Goal: Task Accomplishment & Management: Use online tool/utility

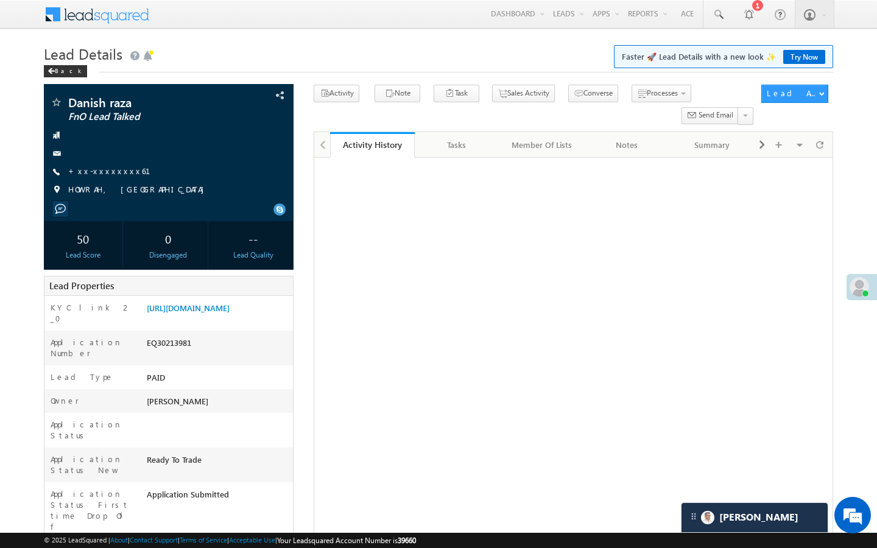
click at [110, 175] on link "+xx-xxxxxxxx61" at bounding box center [116, 171] width 97 height 10
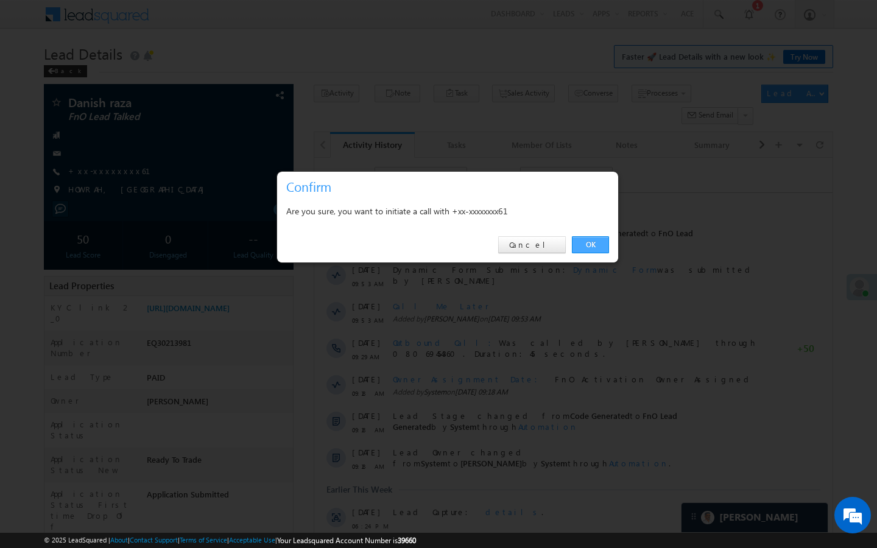
click at [596, 244] on link "OK" at bounding box center [590, 244] width 37 height 17
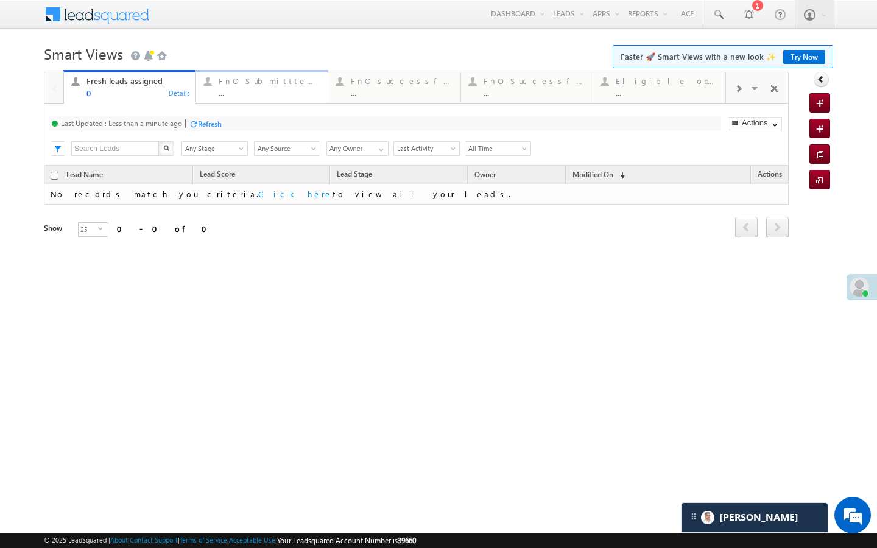
click at [269, 97] on div "..." at bounding box center [270, 92] width 102 height 9
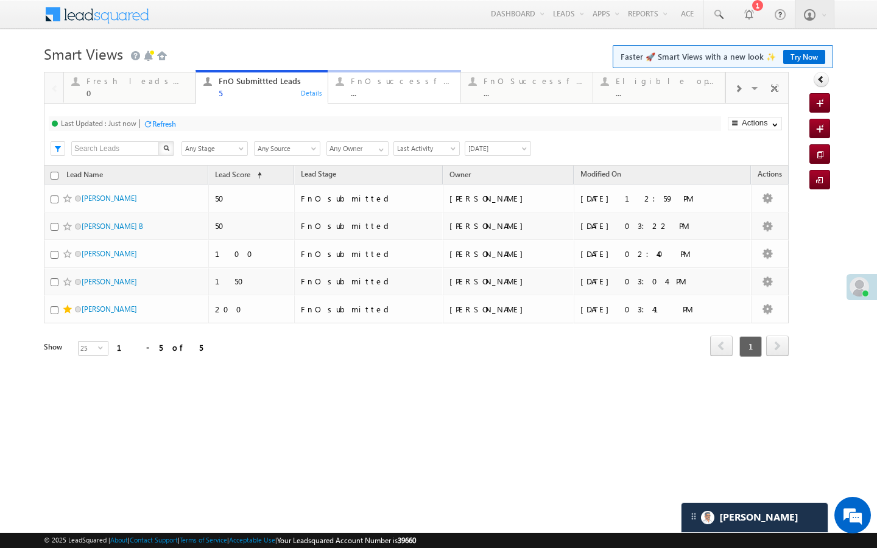
click at [413, 102] on link "FnO successful today Leads ... Details" at bounding box center [394, 86] width 133 height 33
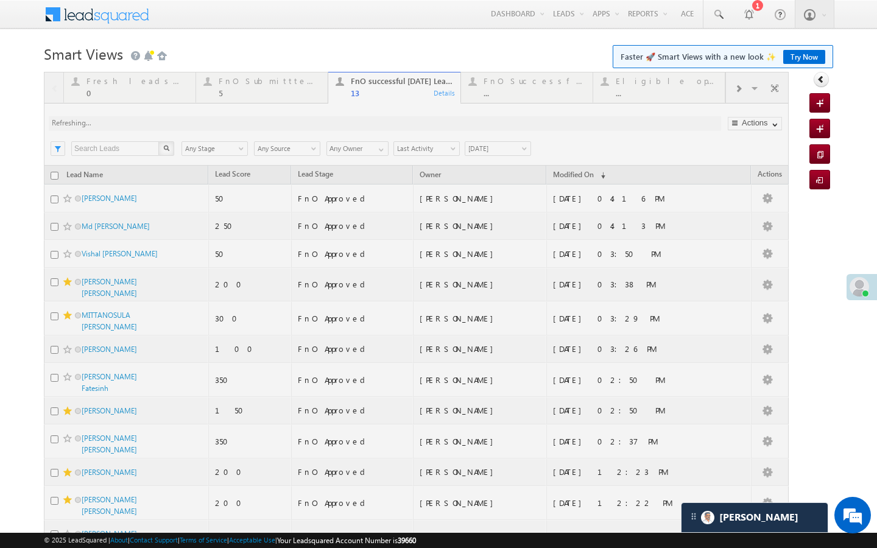
click at [268, 98] on div at bounding box center [416, 360] width 745 height 577
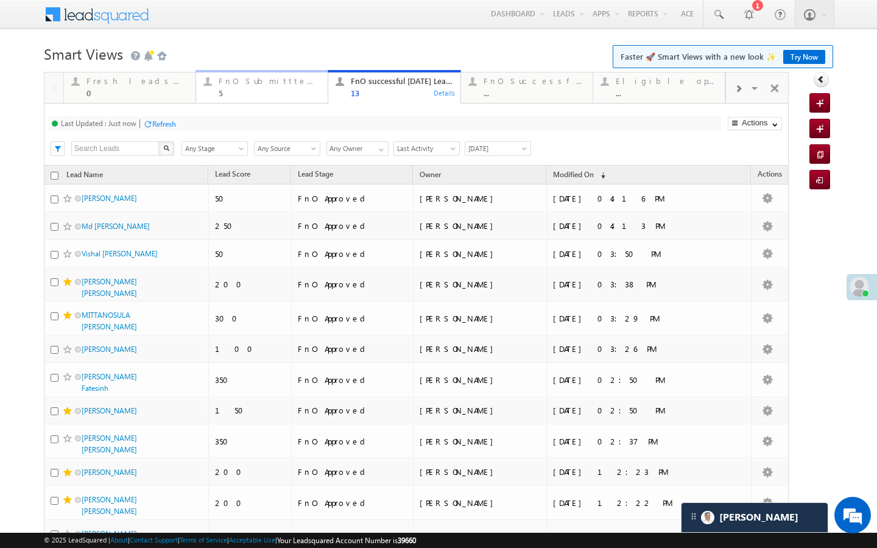
drag, startPoint x: 290, startPoint y: 92, endPoint x: 201, endPoint y: 123, distance: 94.2
click at [290, 92] on div "5" at bounding box center [270, 92] width 102 height 9
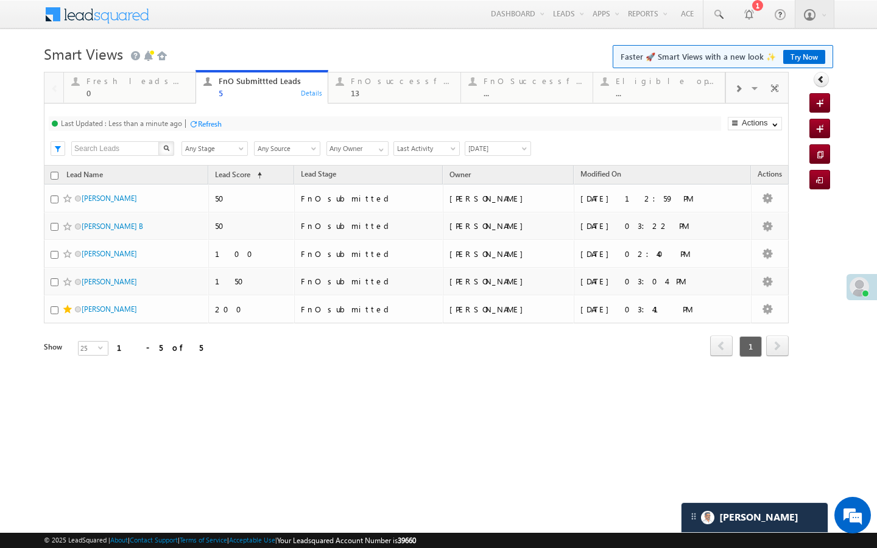
click at [201, 123] on div "Refresh" at bounding box center [210, 123] width 24 height 9
click at [387, 77] on div "FnO successful today Leads" at bounding box center [402, 81] width 102 height 10
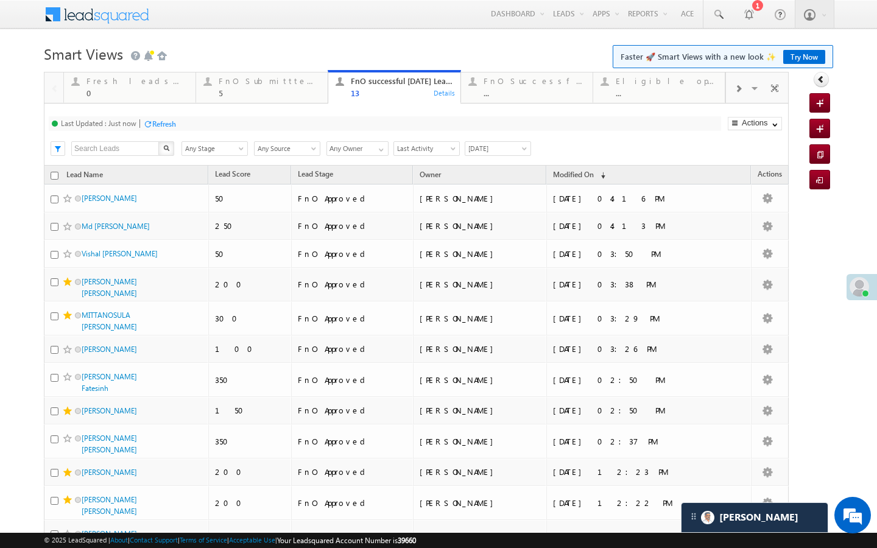
click at [168, 121] on div "Refresh" at bounding box center [164, 123] width 24 height 9
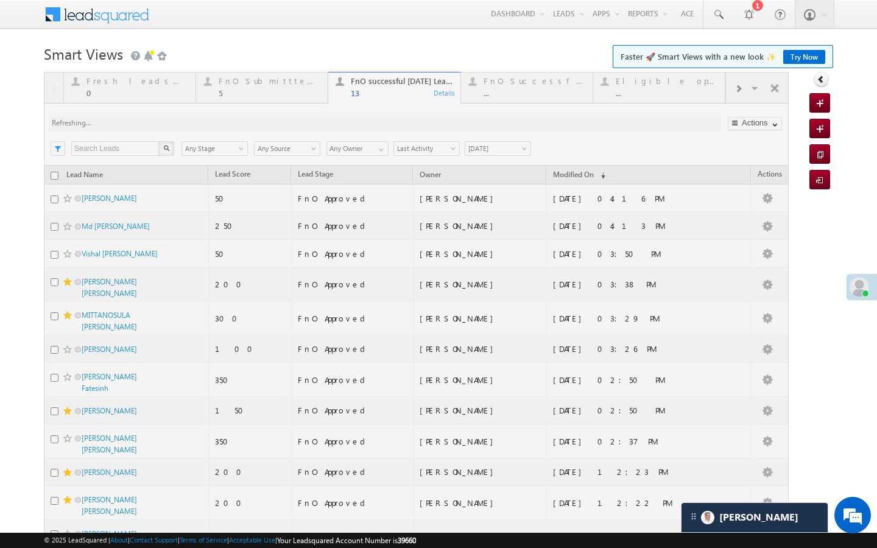
click at [520, 96] on div at bounding box center [416, 360] width 745 height 577
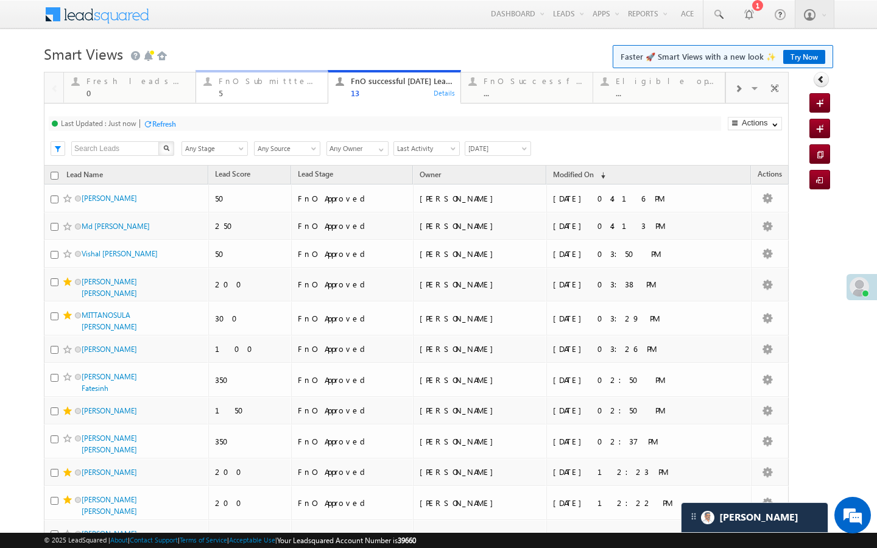
click at [284, 89] on div "5" at bounding box center [270, 92] width 102 height 9
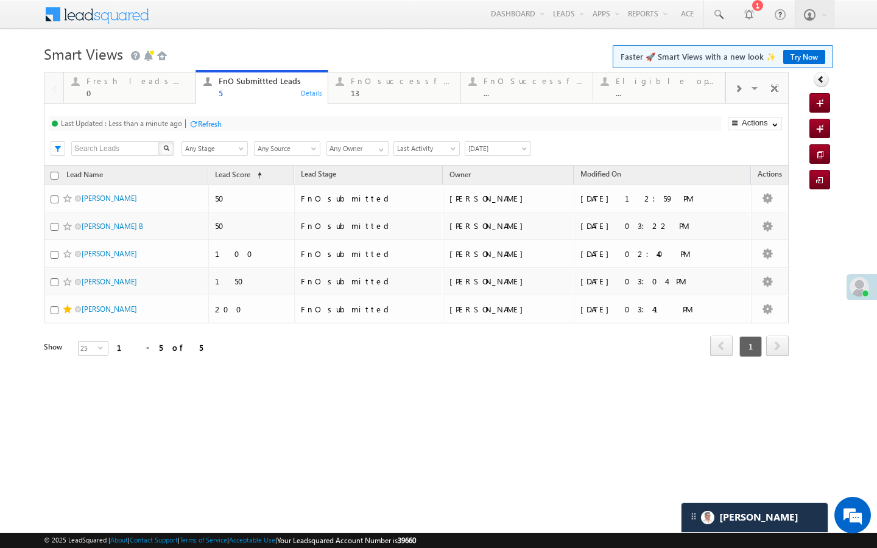
click at [202, 124] on div "Refresh" at bounding box center [210, 123] width 24 height 9
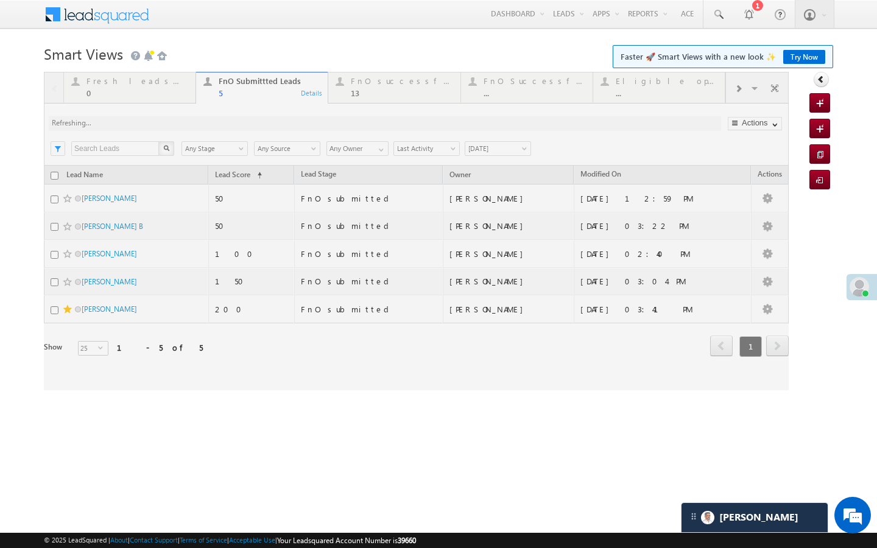
click at [389, 89] on div at bounding box center [416, 231] width 745 height 318
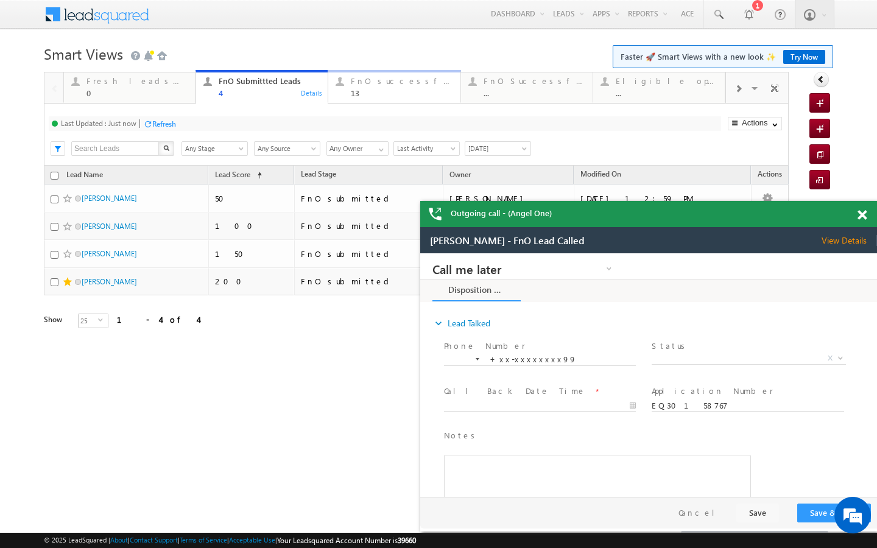
click at [365, 88] on div "FnO successful today Leads 13" at bounding box center [402, 86] width 102 height 24
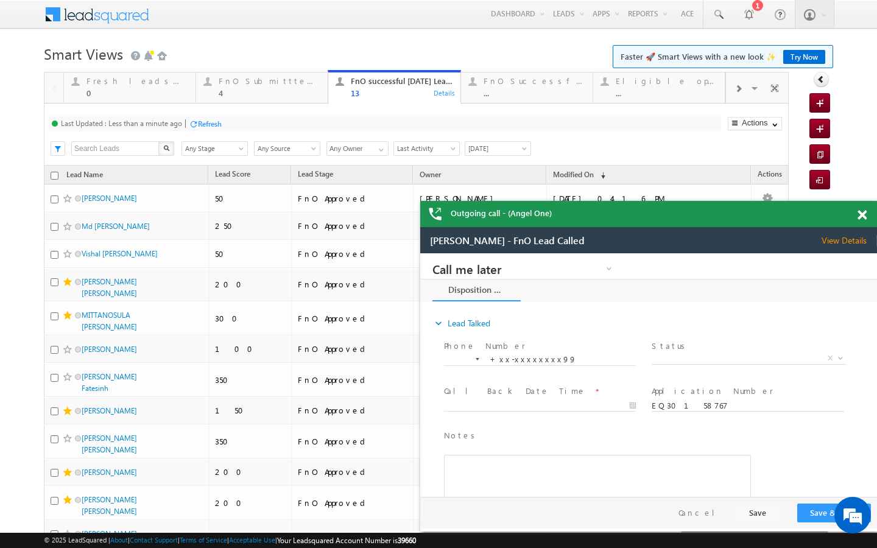
click at [202, 124] on div "Refresh" at bounding box center [210, 123] width 24 height 9
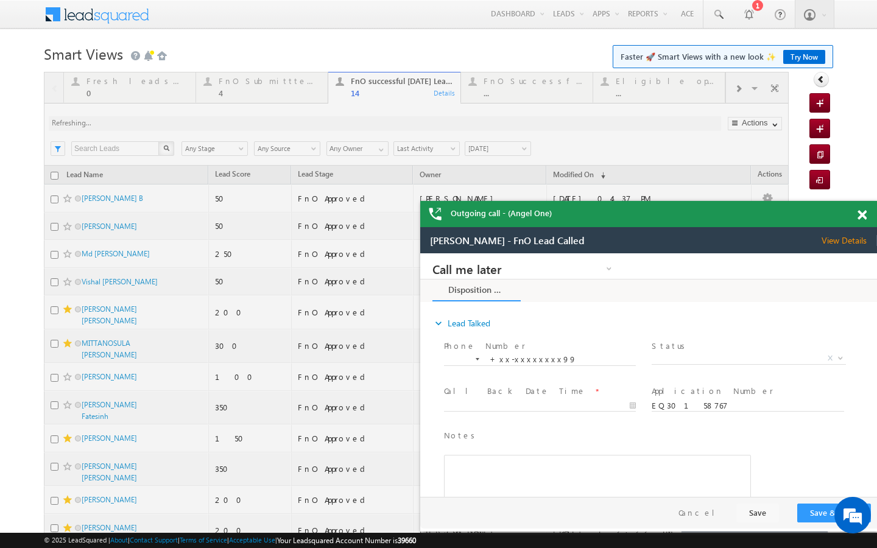
click at [314, 90] on div at bounding box center [416, 374] width 745 height 605
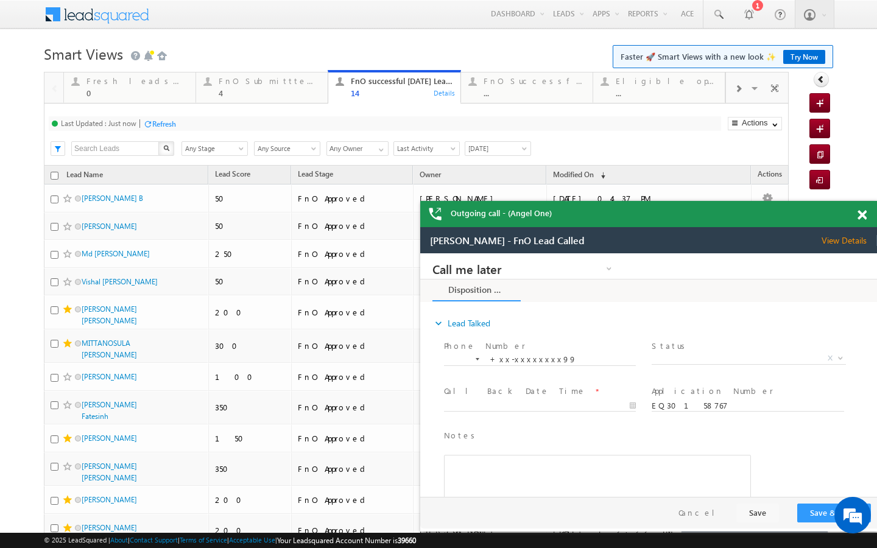
click at [314, 90] on div "4" at bounding box center [270, 92] width 102 height 9
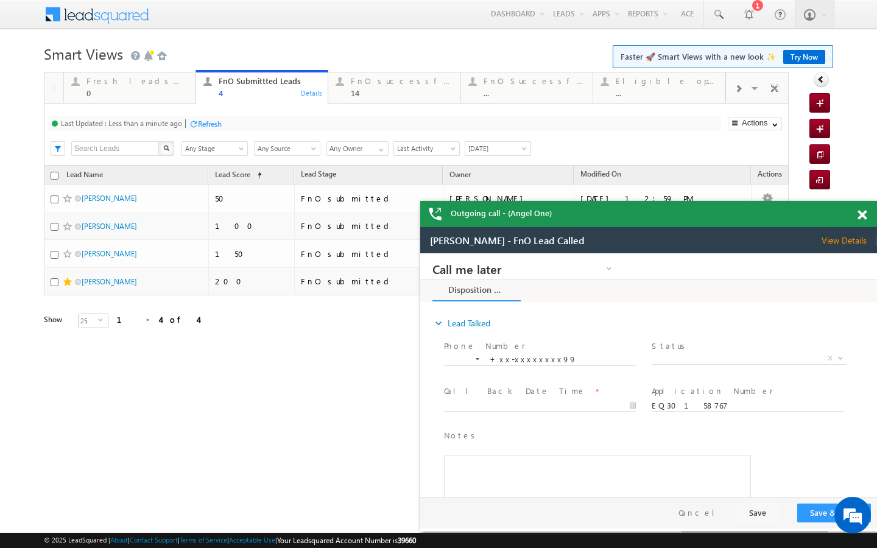
click at [298, 88] on div "4" at bounding box center [270, 92] width 102 height 9
click at [213, 126] on div "Refresh" at bounding box center [210, 123] width 24 height 9
click at [381, 102] on link "FnO successful today Leads 14 Details" at bounding box center [394, 86] width 133 height 33
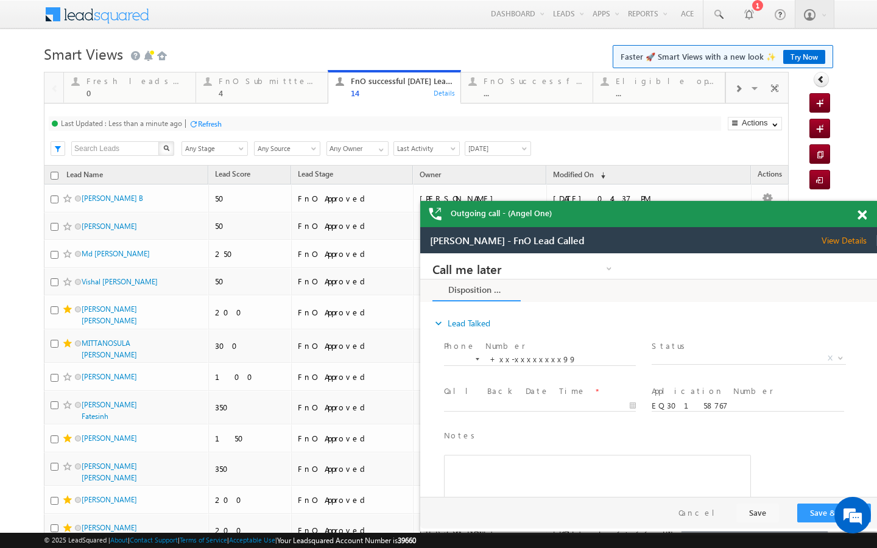
click at [212, 119] on div "Refresh" at bounding box center [210, 123] width 24 height 9
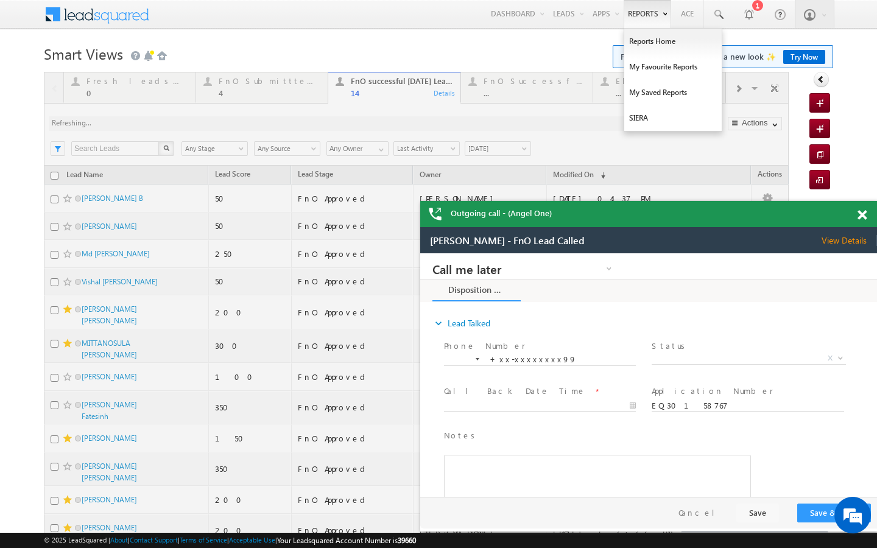
click at [259, 85] on div at bounding box center [416, 374] width 745 height 605
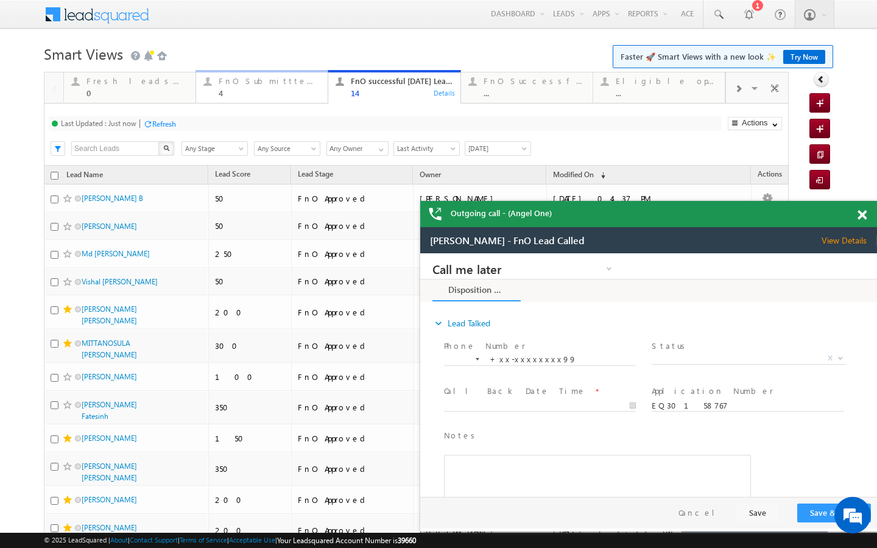
click at [297, 81] on div "FnO Submittted Leads" at bounding box center [270, 81] width 102 height 10
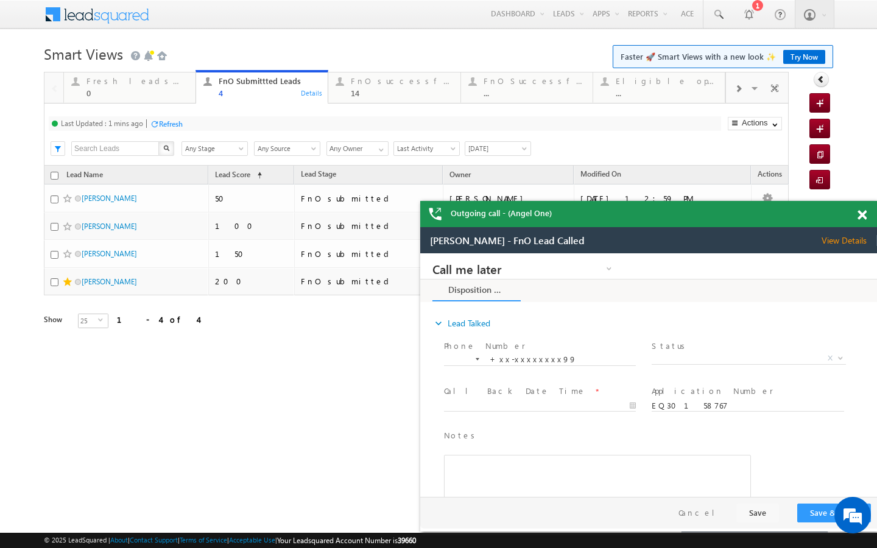
click at [178, 119] on div "Refresh" at bounding box center [171, 123] width 24 height 9
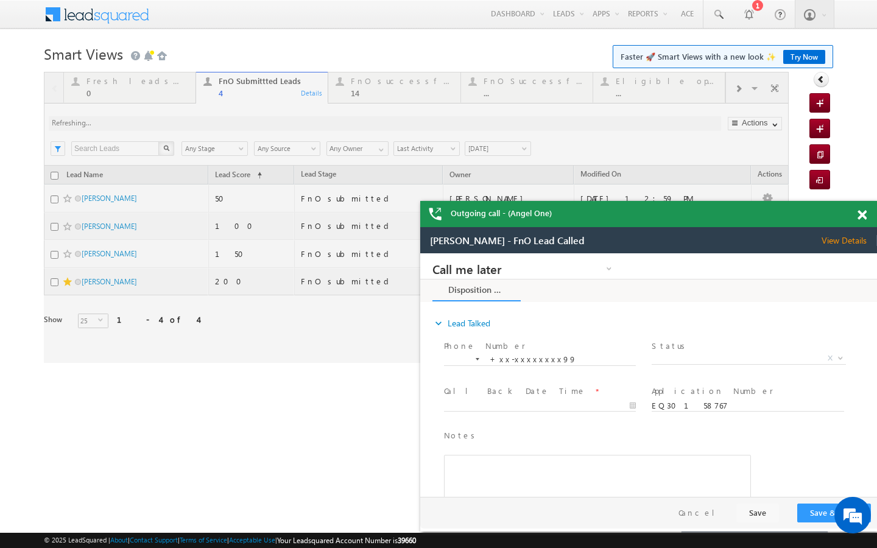
click at [183, 94] on div at bounding box center [416, 217] width 745 height 291
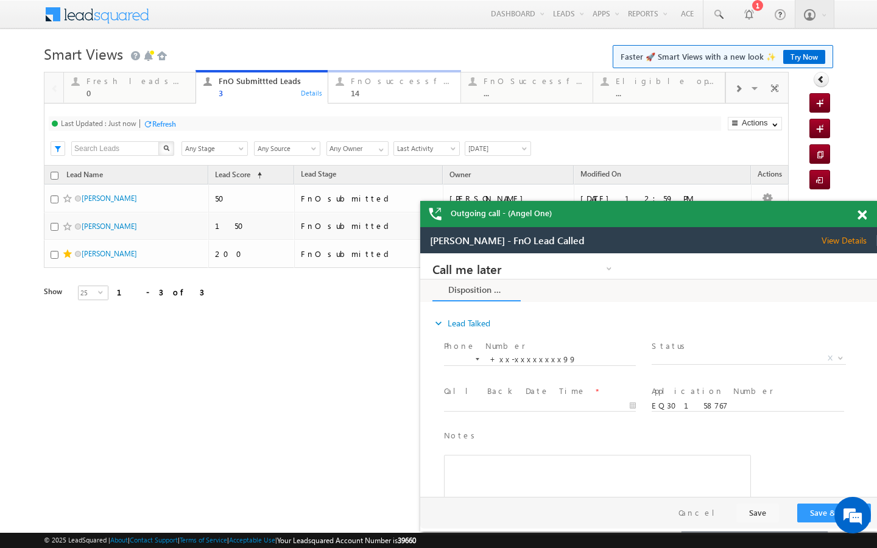
click at [370, 90] on div "14" at bounding box center [402, 92] width 102 height 9
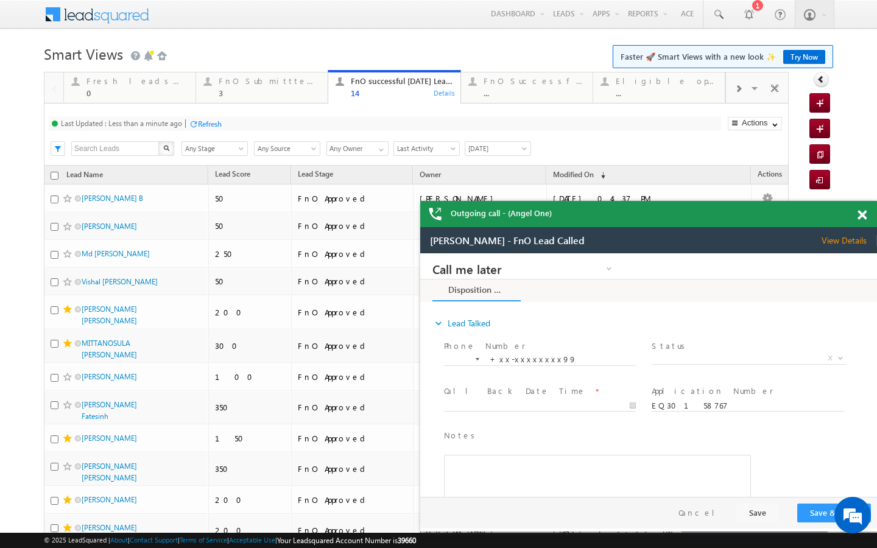
click at [196, 127] on div at bounding box center [193, 123] width 9 height 9
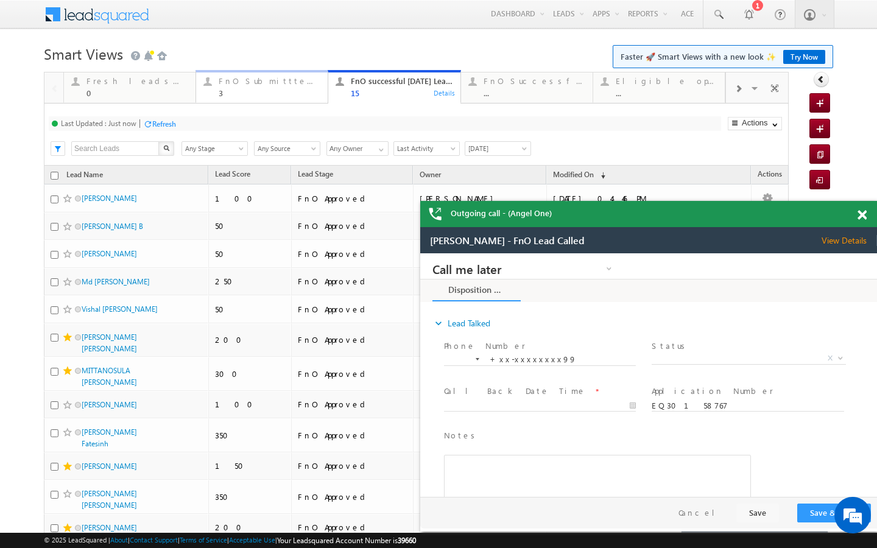
click at [283, 90] on div "3" at bounding box center [270, 92] width 102 height 9
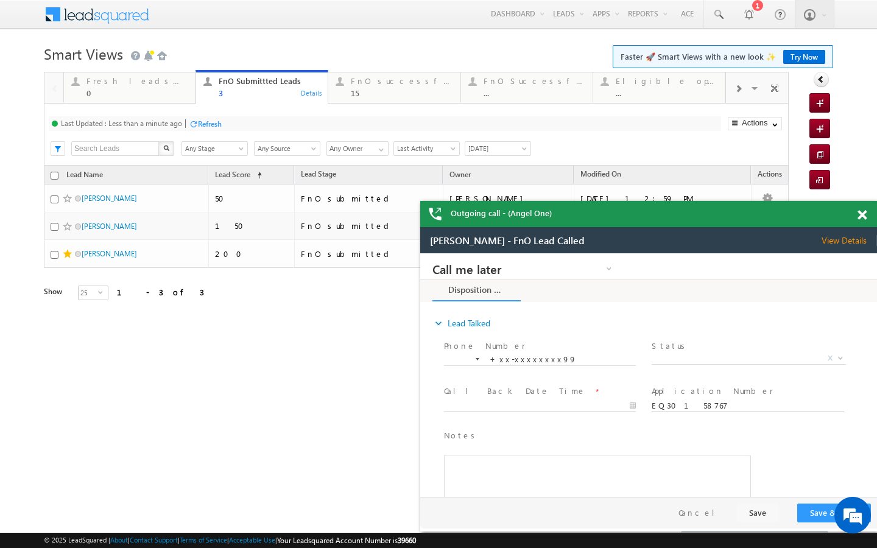
click at [214, 125] on div "Refresh" at bounding box center [210, 123] width 24 height 9
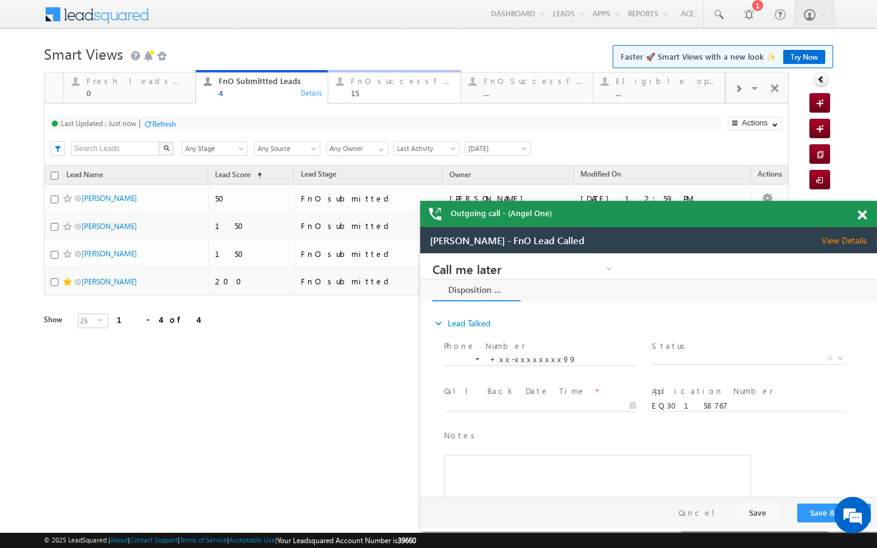
drag, startPoint x: 362, startPoint y: 86, endPoint x: 192, endPoint y: 128, distance: 175.0
click at [362, 86] on div "FnO successful today Leads" at bounding box center [402, 81] width 102 height 10
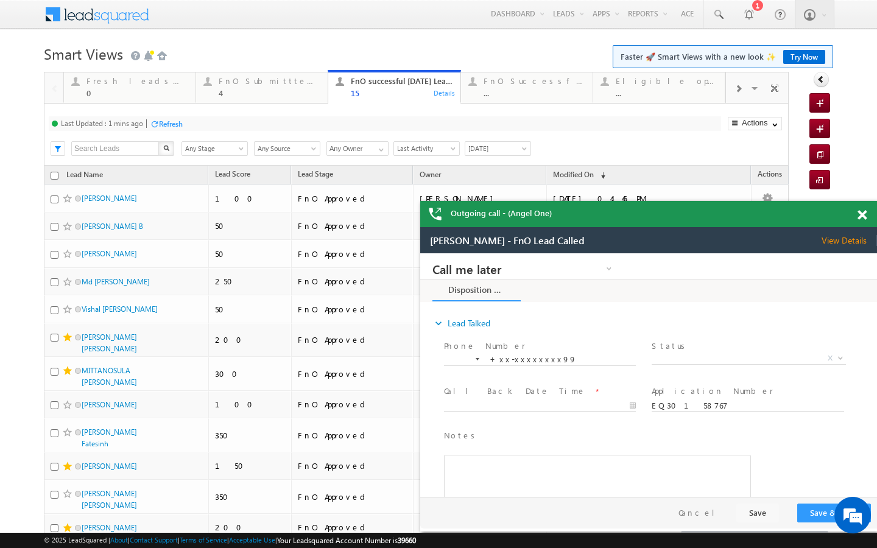
click at [157, 125] on div at bounding box center [154, 123] width 9 height 9
click at [295, 90] on div "4" at bounding box center [270, 92] width 102 height 9
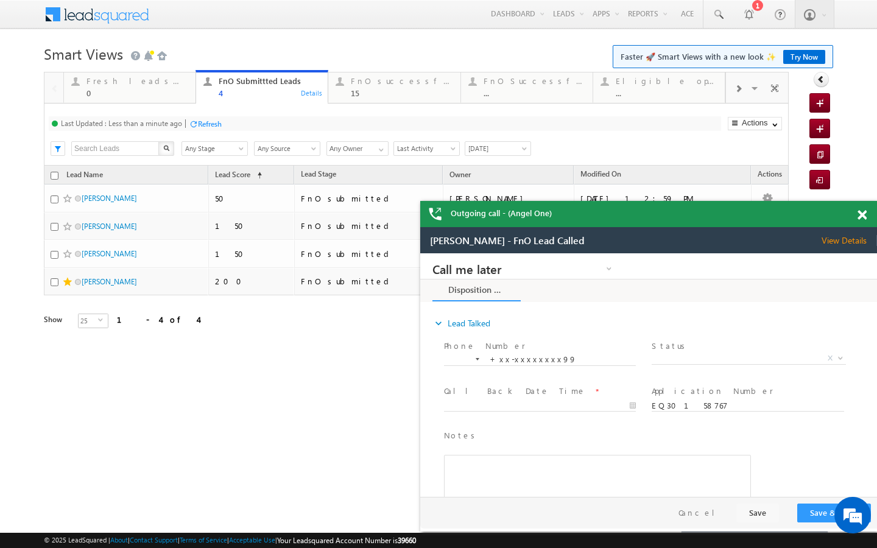
click at [215, 121] on div "Refresh" at bounding box center [210, 123] width 24 height 9
click at [388, 87] on div "FnO successful today Leads 15" at bounding box center [402, 86] width 102 height 24
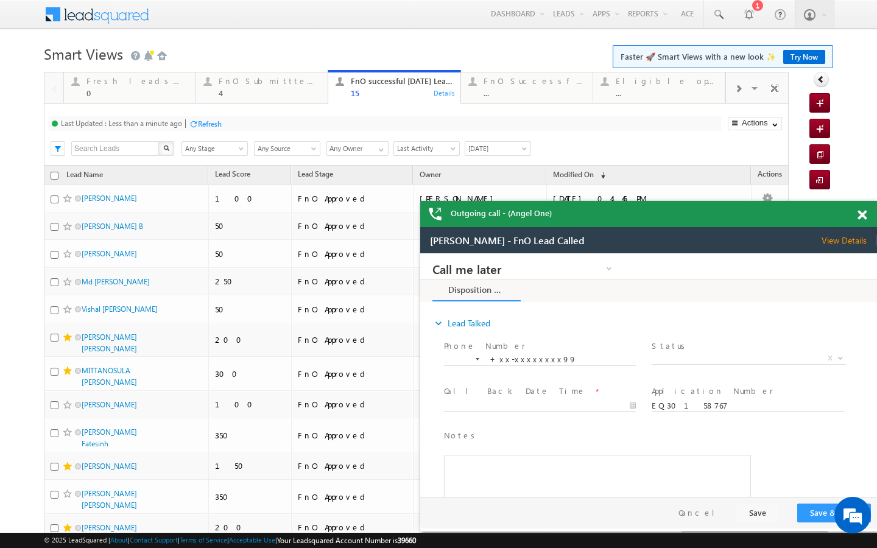
click at [203, 121] on div "Refresh" at bounding box center [210, 123] width 24 height 9
click at [234, 99] on link "FnO Submittted Leads 4 Details" at bounding box center [261, 86] width 133 height 33
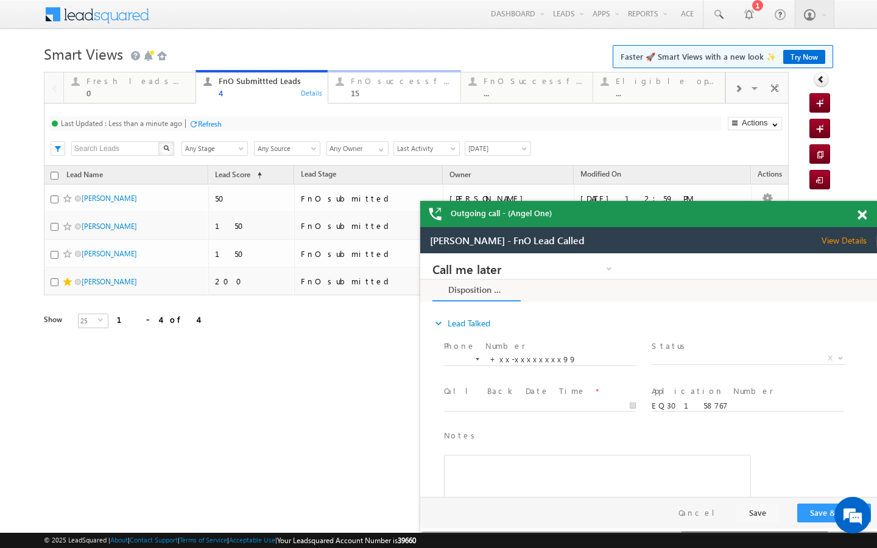
click at [345, 101] on link "FnO successful today Leads 15 Details" at bounding box center [394, 86] width 133 height 33
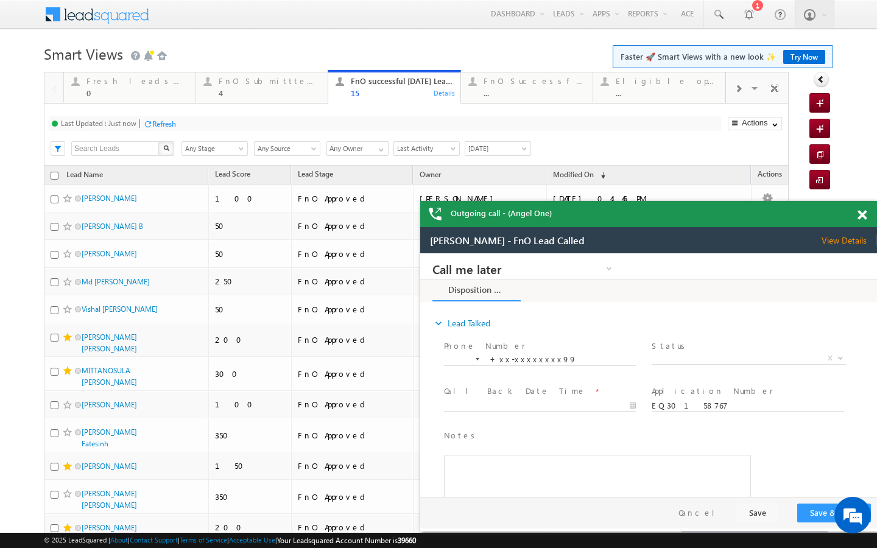
click at [173, 128] on div "Refresh" at bounding box center [164, 123] width 24 height 9
click at [300, 77] on div "FnO Submittted Leads" at bounding box center [270, 81] width 102 height 10
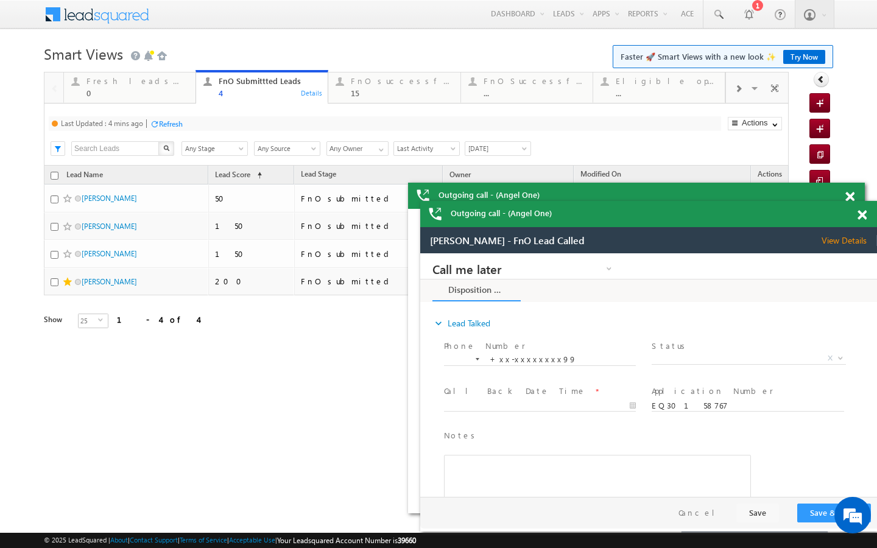
click at [177, 128] on div "Refresh" at bounding box center [166, 124] width 33 height 12
click at [418, 95] on div "15" at bounding box center [402, 92] width 102 height 9
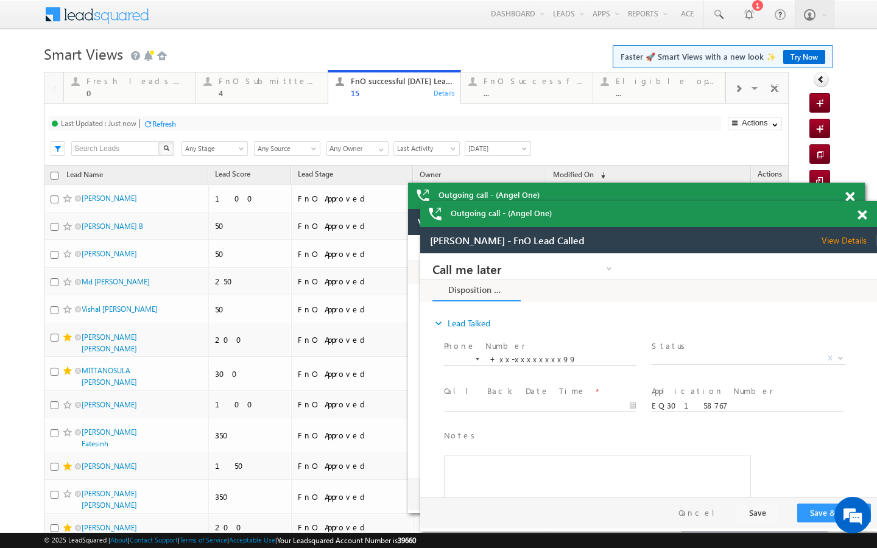
click at [176, 121] on div "Refresh" at bounding box center [164, 123] width 24 height 9
click at [255, 99] on link "FnO Submittted Leads 4 Details" at bounding box center [261, 86] width 133 height 33
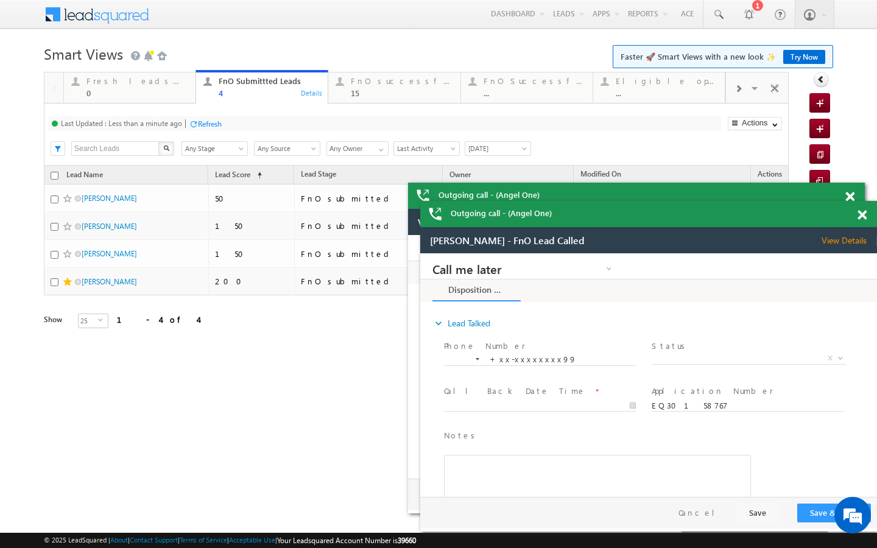
click at [202, 119] on div "Refresh" at bounding box center [210, 123] width 24 height 9
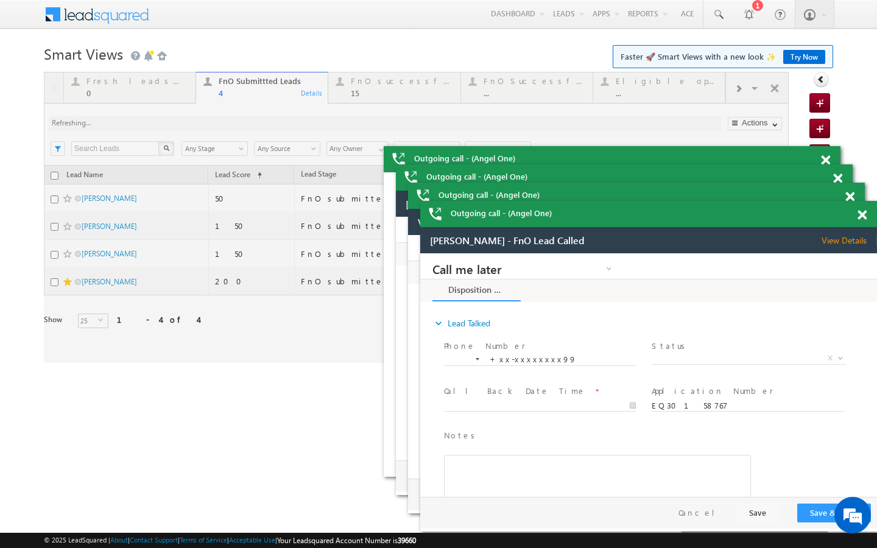
click at [361, 85] on div at bounding box center [416, 217] width 745 height 291
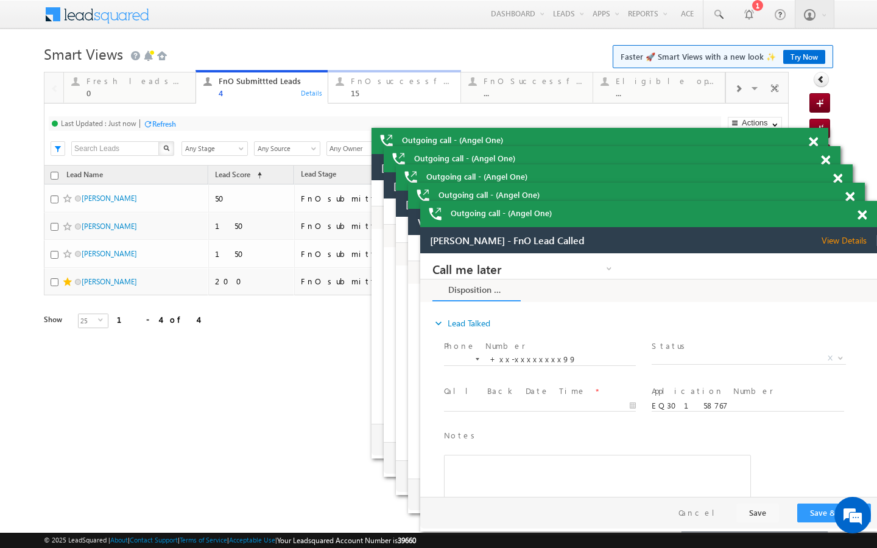
click at [374, 88] on div "15" at bounding box center [402, 92] width 102 height 9
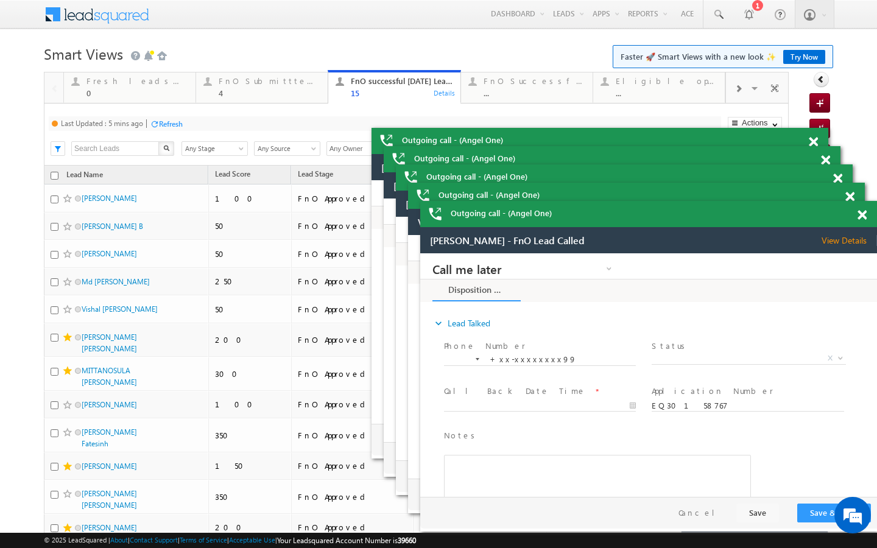
click at [172, 128] on div "Refresh" at bounding box center [171, 123] width 24 height 9
drag, startPoint x: 248, startPoint y: 98, endPoint x: 168, endPoint y: 133, distance: 87.6
click at [248, 98] on link "FnO Submittted Leads 4 Details" at bounding box center [261, 86] width 133 height 33
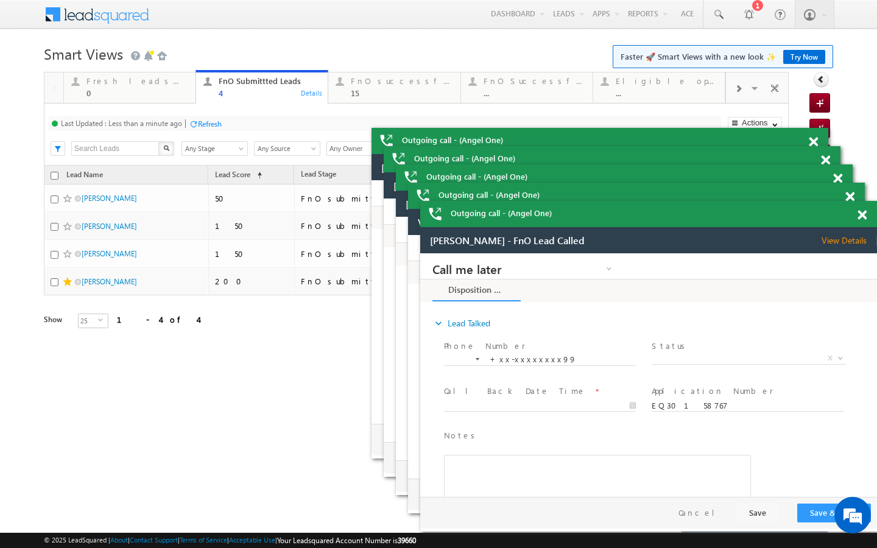
click at [213, 124] on div "Refresh" at bounding box center [210, 123] width 24 height 9
click at [373, 92] on div "15" at bounding box center [402, 92] width 102 height 9
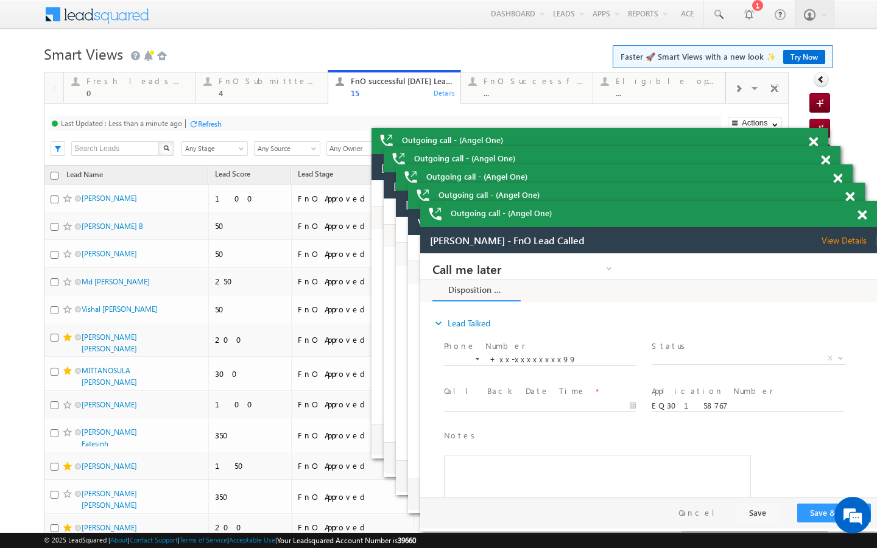
click at [205, 125] on div "Refresh" at bounding box center [210, 123] width 24 height 9
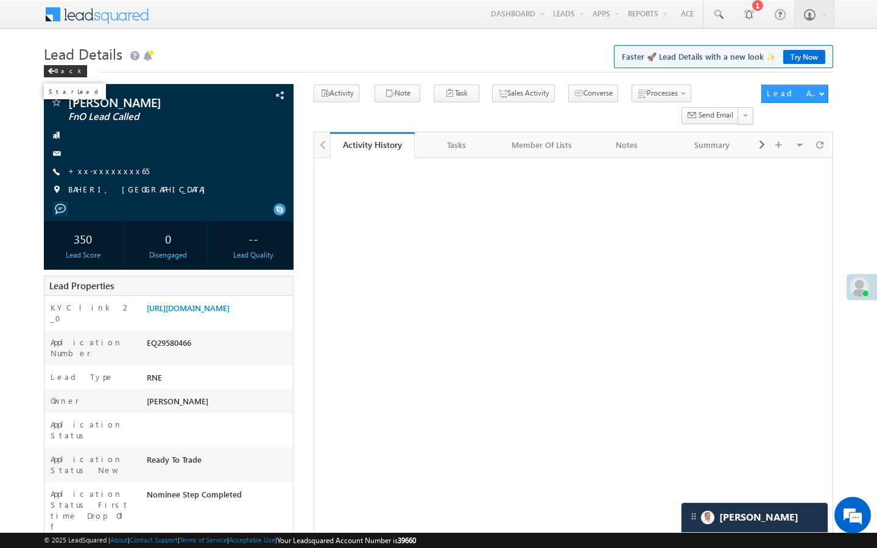
click at [57, 107] on span at bounding box center [56, 103] width 12 height 12
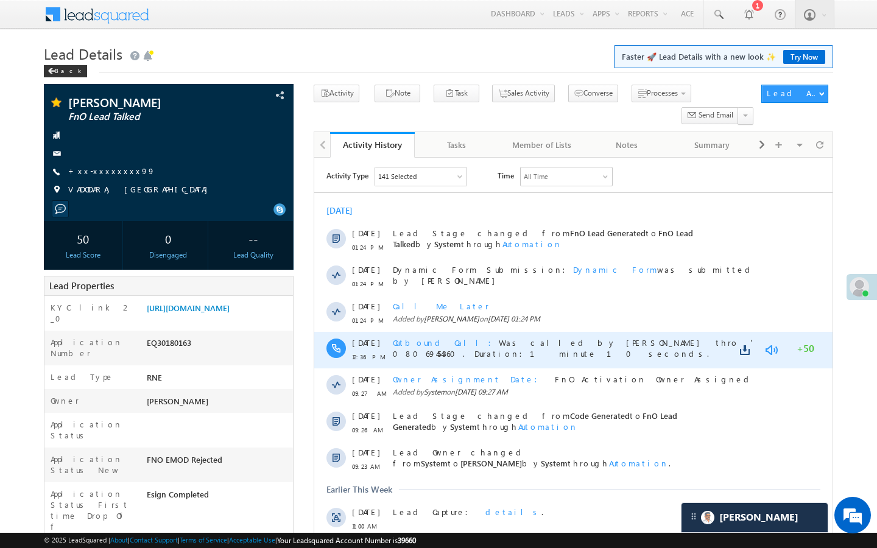
click at [772, 350] on link at bounding box center [771, 350] width 15 height 12
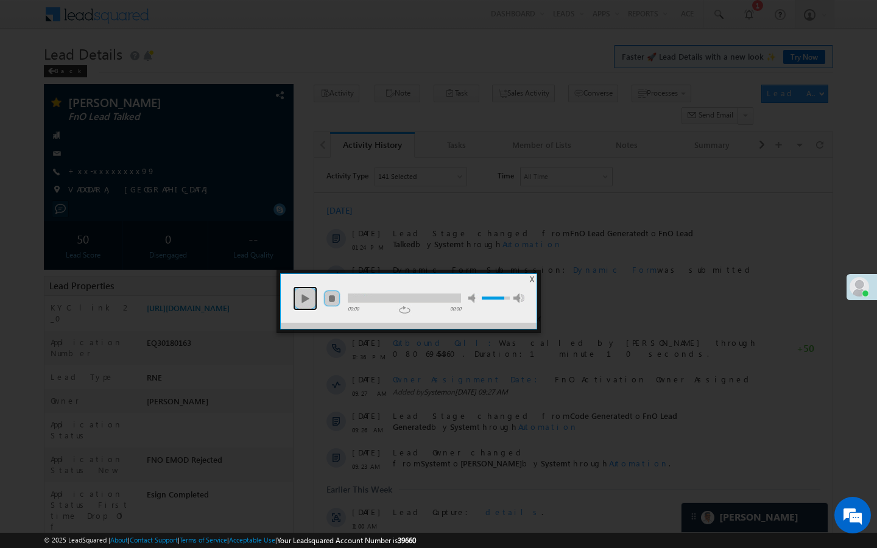
drag, startPoint x: 309, startPoint y: 303, endPoint x: 316, endPoint y: 303, distance: 7.3
click at [309, 303] on link "play" at bounding box center [305, 298] width 24 height 24
click at [370, 303] on ul "play pause stop mute unmute max volume" at bounding box center [409, 292] width 256 height 37
click at [410, 303] on ul "play pause stop mute unmute max volume" at bounding box center [409, 292] width 256 height 37
click at [421, 295] on div at bounding box center [404, 298] width 113 height 9
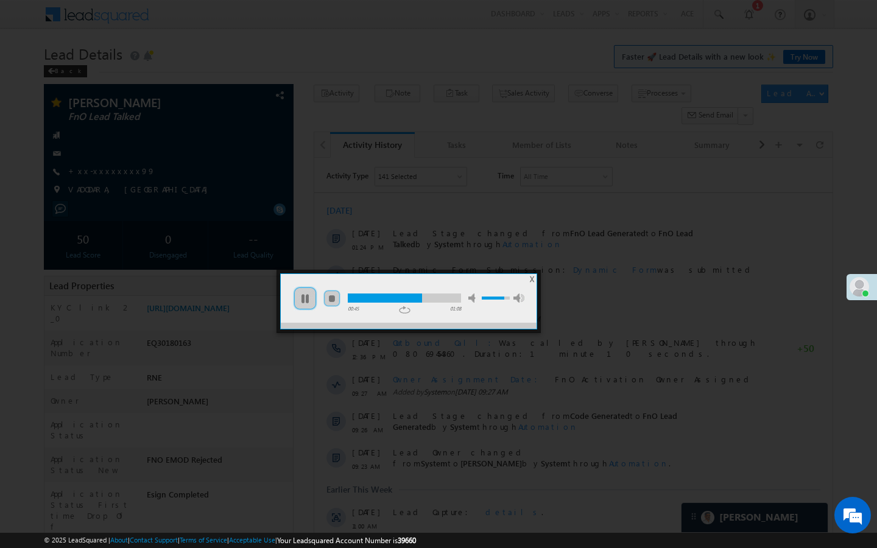
click at [432, 297] on div at bounding box center [404, 298] width 113 height 9
click at [532, 278] on span "X" at bounding box center [532, 279] width 4 height 9
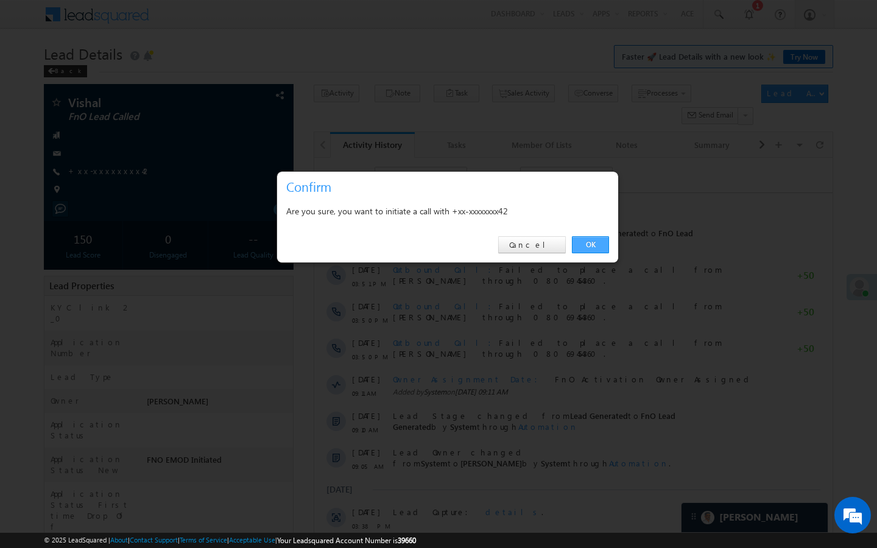
drag, startPoint x: 593, startPoint y: 241, endPoint x: 278, endPoint y: 105, distance: 342.9
click at [593, 241] on link "OK" at bounding box center [590, 244] width 37 height 17
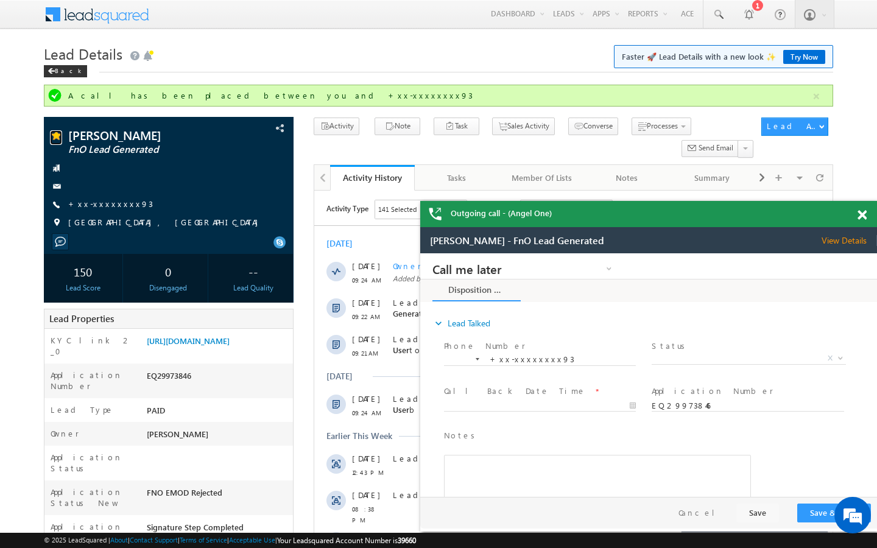
scroll to position [5808, 0]
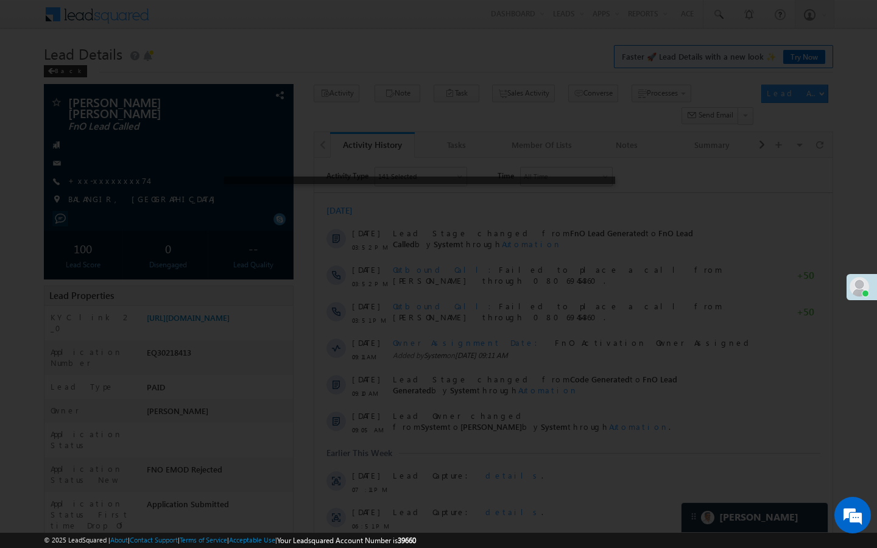
scroll to position [5647, 0]
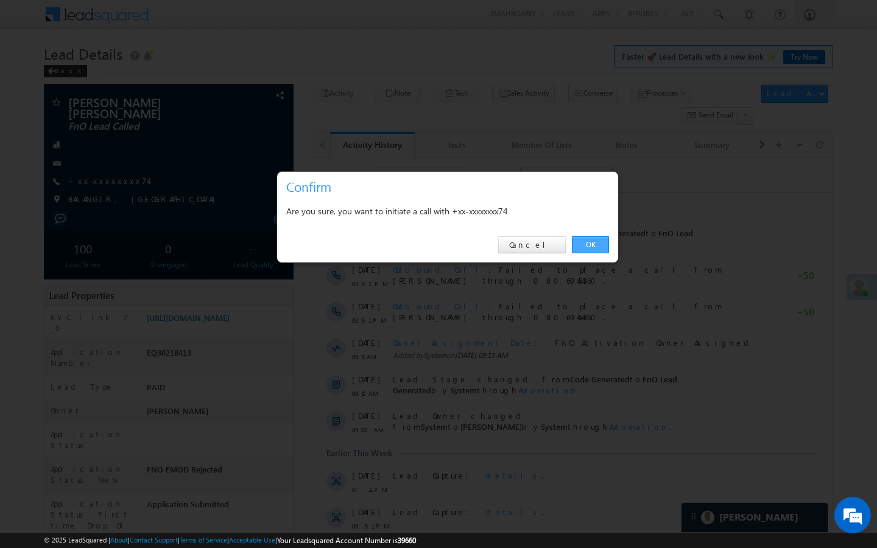
click at [585, 244] on link "OK" at bounding box center [590, 244] width 37 height 17
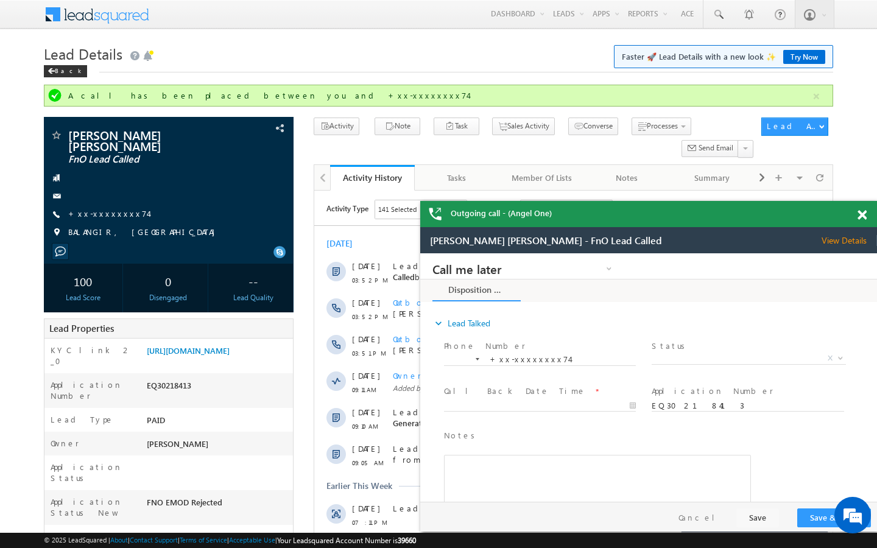
scroll to position [0, 0]
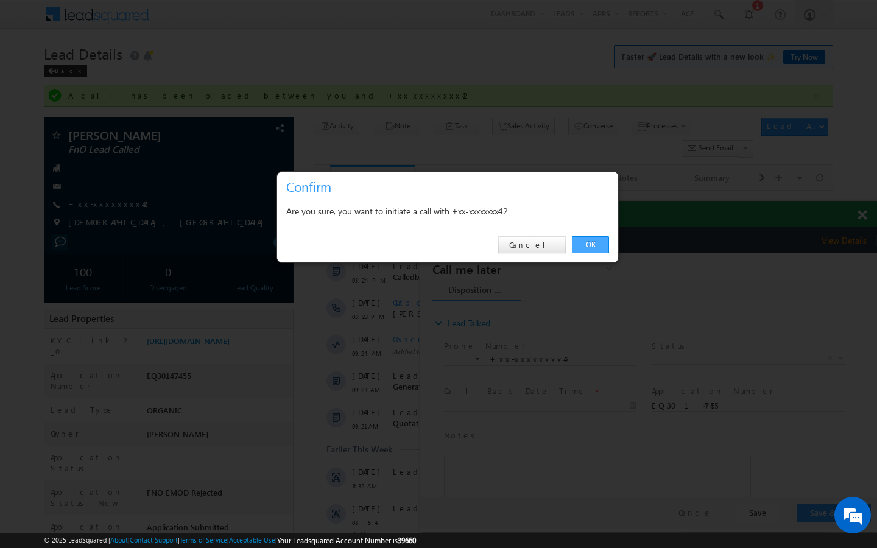
click at [585, 241] on link "OK" at bounding box center [590, 244] width 37 height 17
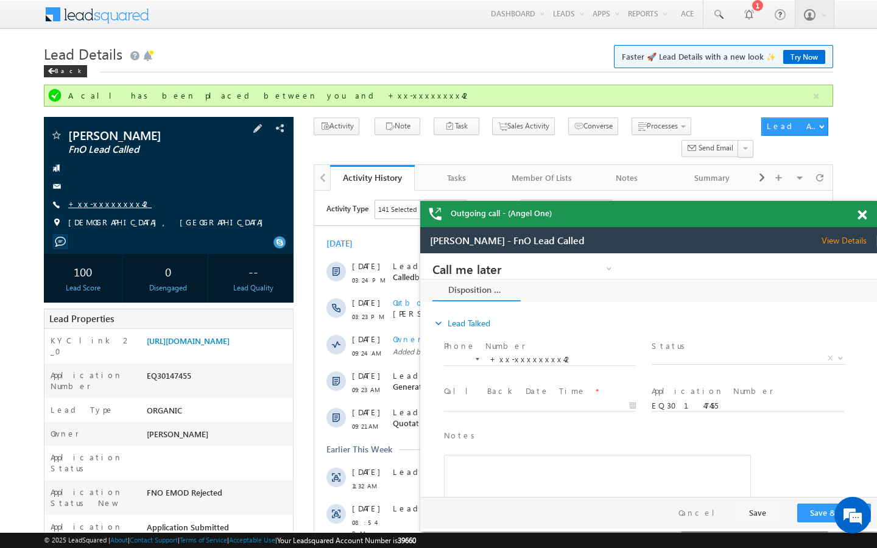
click at [105, 205] on link "+xx-xxxxxxxx42" at bounding box center [109, 204] width 83 height 10
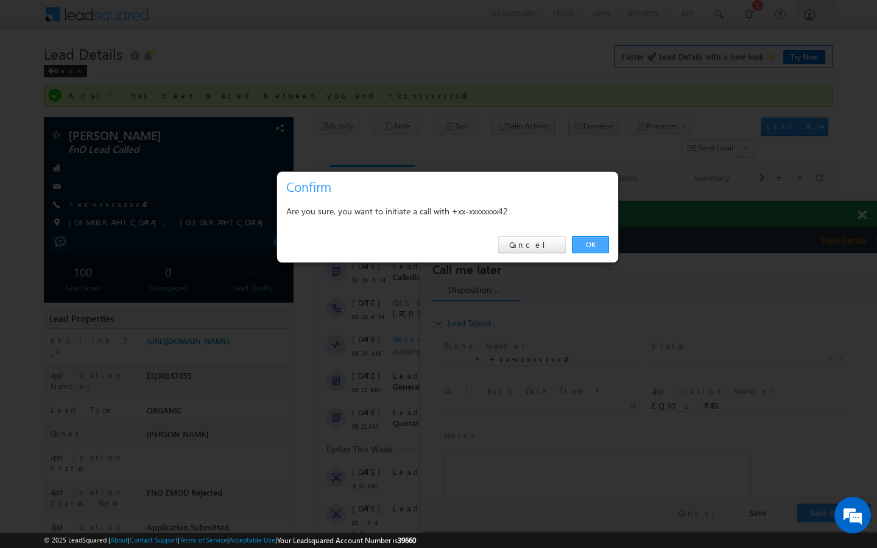
click at [596, 245] on link "OK" at bounding box center [590, 244] width 37 height 17
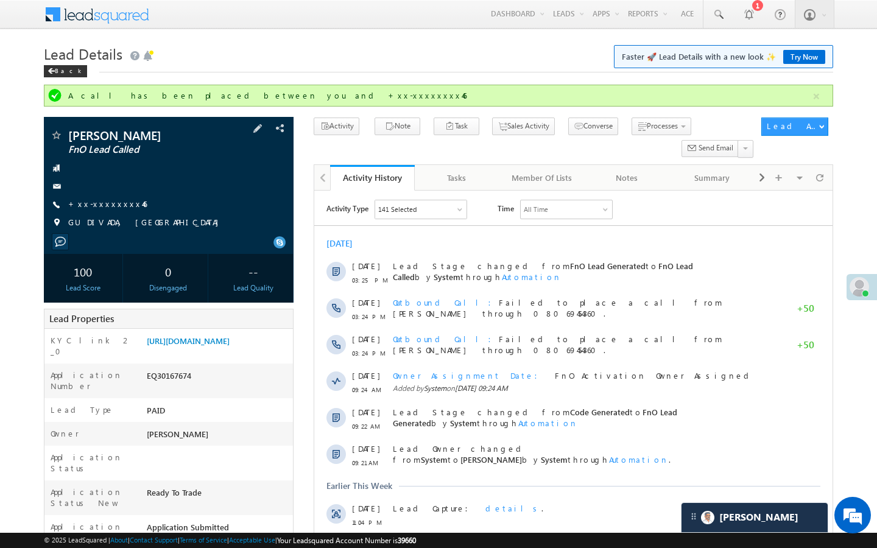
click at [100, 211] on span "+xx-xxxxxxxx46" at bounding box center [107, 205] width 79 height 12
click at [103, 208] on link "+xx-xxxxxxxx46" at bounding box center [107, 204] width 79 height 10
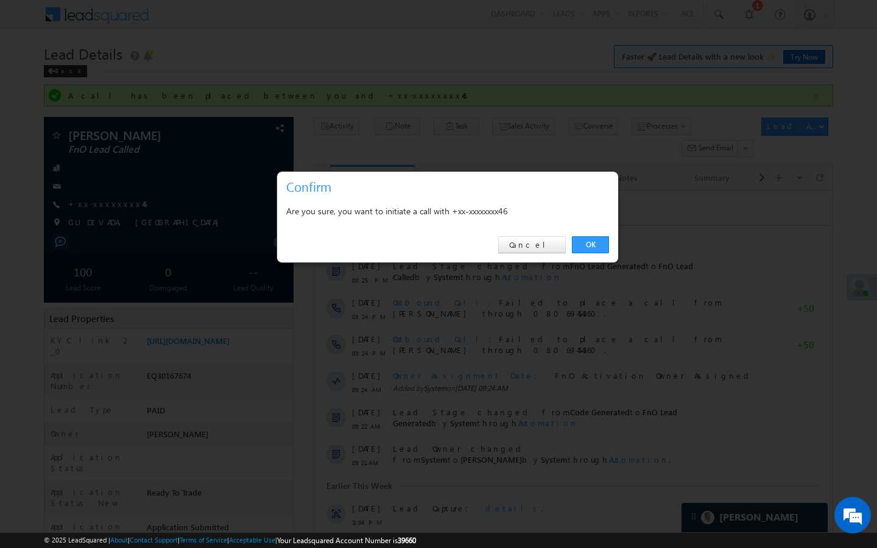
click at [594, 236] on div "OK Cancel" at bounding box center [447, 245] width 341 height 35
click at [593, 253] on div "OK Cancel" at bounding box center [447, 245] width 341 height 35
click at [599, 245] on link "OK" at bounding box center [590, 244] width 37 height 17
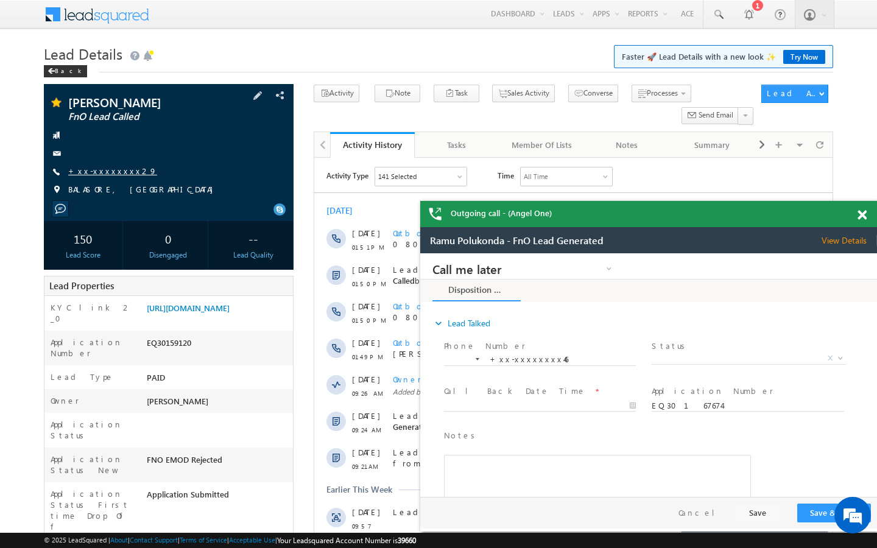
click at [102, 171] on link "+xx-xxxxxxxx29" at bounding box center [112, 171] width 89 height 10
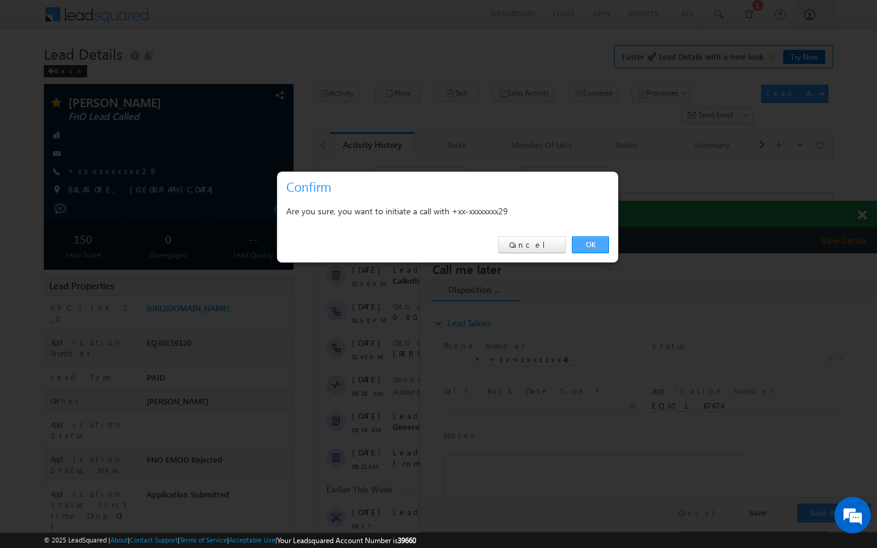
click at [589, 239] on link "OK" at bounding box center [590, 244] width 37 height 17
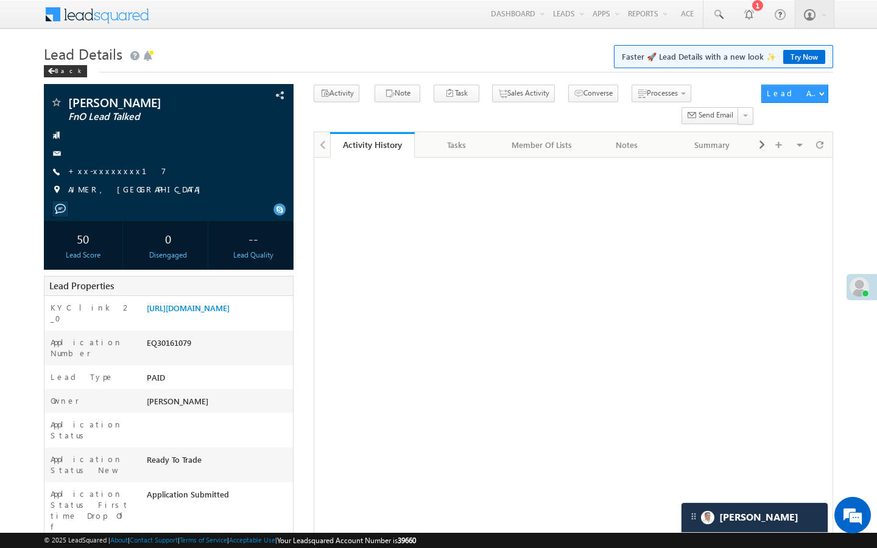
click at [99, 162] on div "[PERSON_NAME] FnO Lead Talked +xx-xxxxxxxx17" at bounding box center [169, 149] width 238 height 106
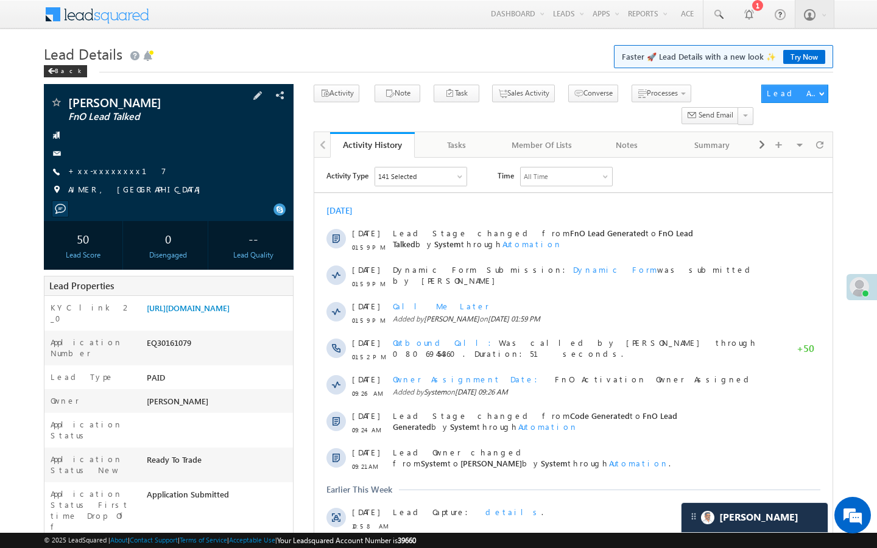
scroll to position [5647, 0]
click at [99, 164] on div "[PERSON_NAME] FnO Lead Talked +xx-xxxxxxxx17" at bounding box center [169, 149] width 238 height 106
click at [99, 170] on link "+xx-xxxxxxxx17" at bounding box center [117, 171] width 98 height 10
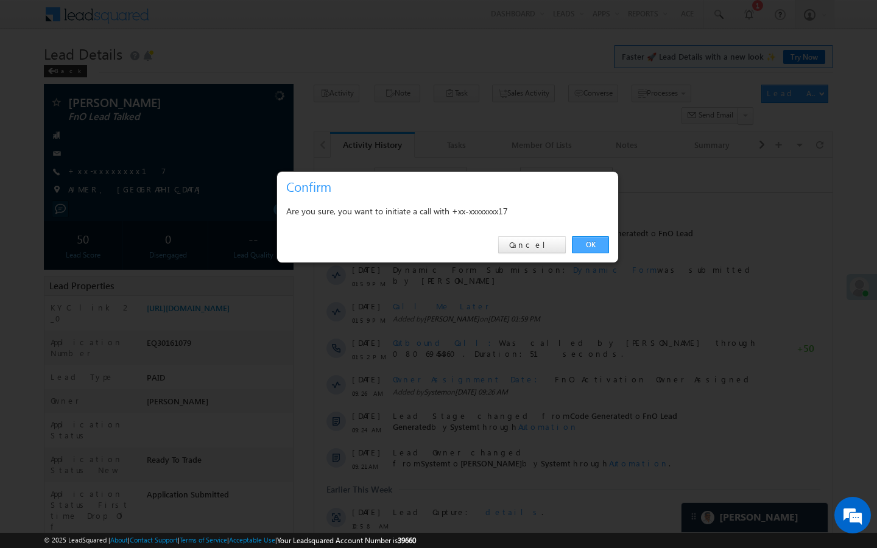
click at [593, 245] on link "OK" at bounding box center [590, 244] width 37 height 17
click at [592, 247] on link "OK" at bounding box center [590, 244] width 37 height 17
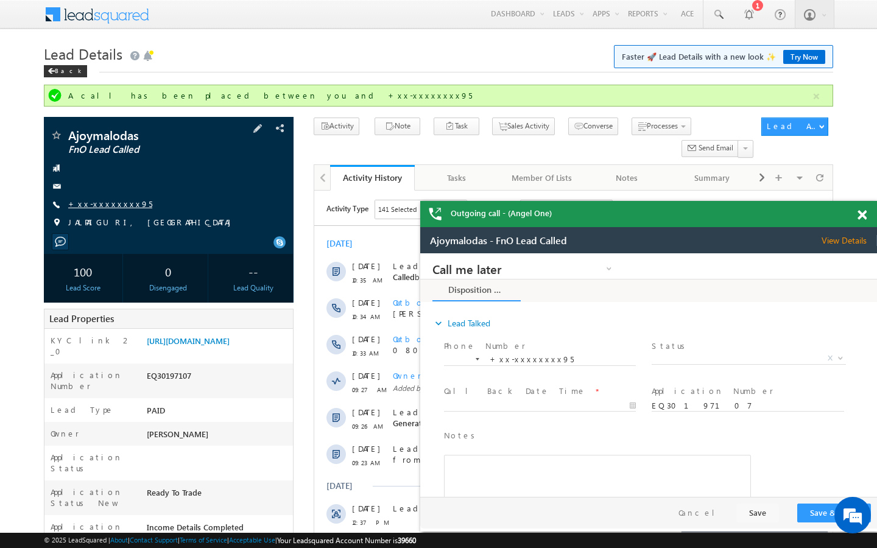
click at [102, 206] on link "+xx-xxxxxxxx95" at bounding box center [110, 204] width 84 height 10
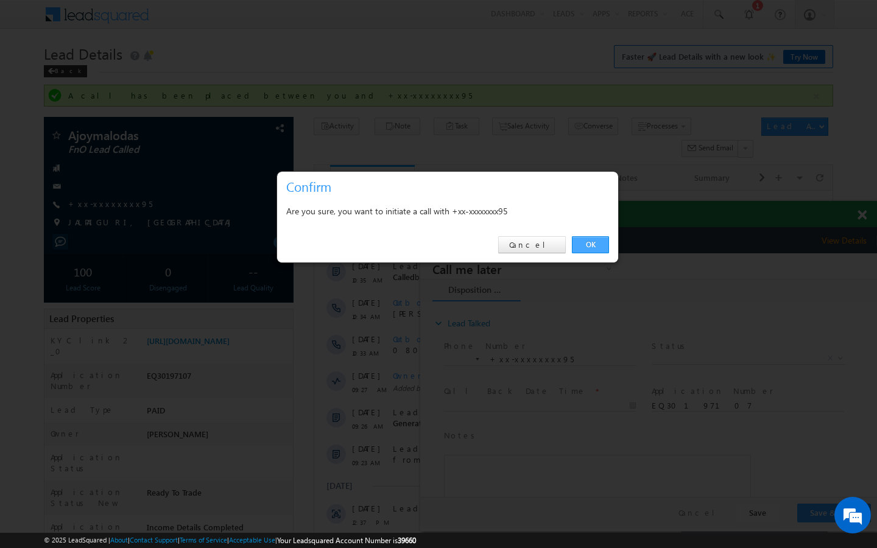
click at [588, 242] on link "OK" at bounding box center [590, 244] width 37 height 17
click at [604, 247] on link "OK" at bounding box center [590, 244] width 37 height 17
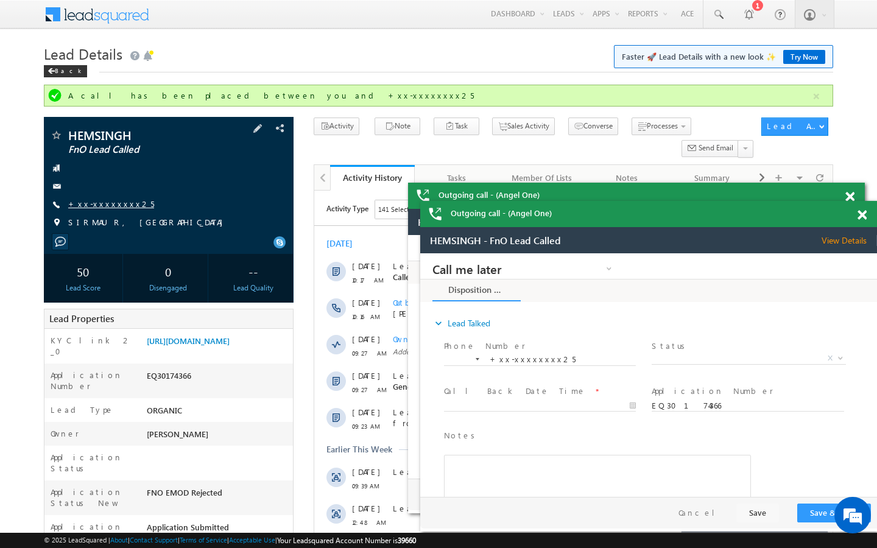
click at [100, 204] on link "+xx-xxxxxxxx25" at bounding box center [111, 204] width 86 height 10
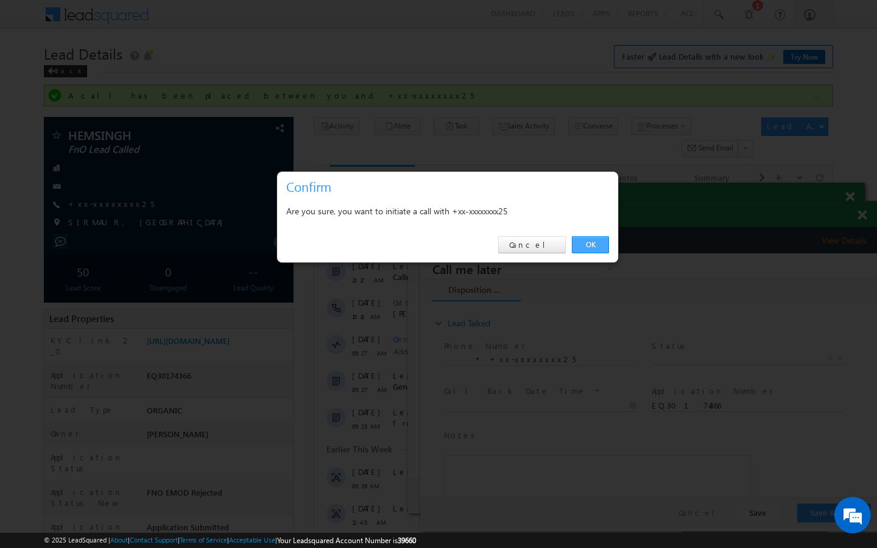
click at [589, 252] on link "OK" at bounding box center [590, 244] width 37 height 17
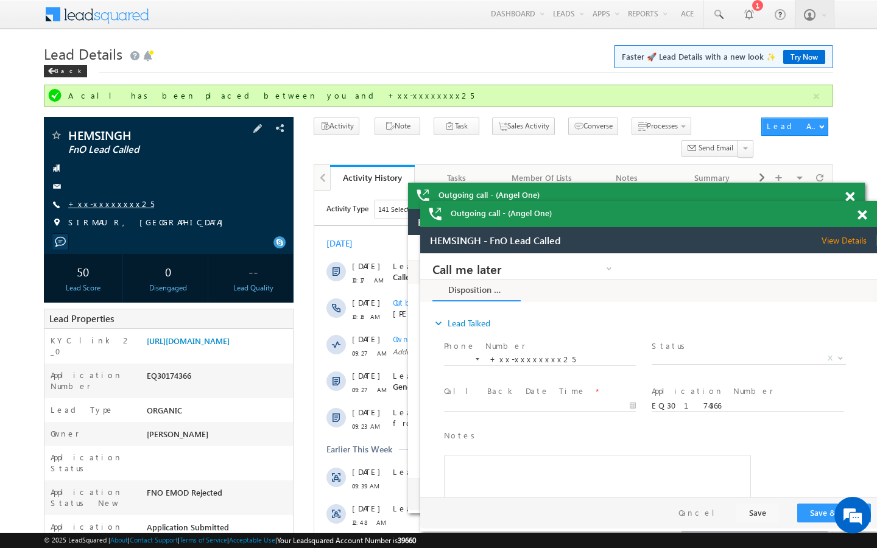
click at [111, 206] on link "+xx-xxxxxxxx25" at bounding box center [111, 204] width 86 height 10
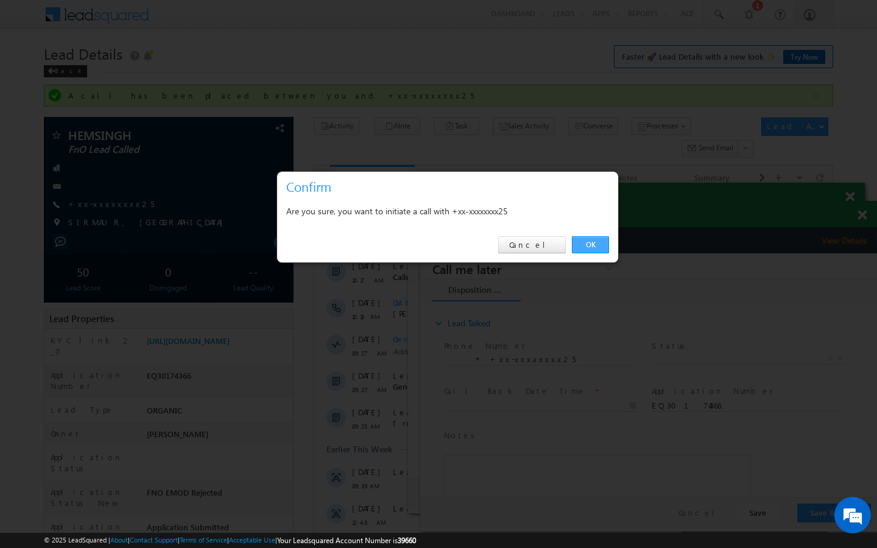
click at [601, 242] on link "OK" at bounding box center [590, 244] width 37 height 17
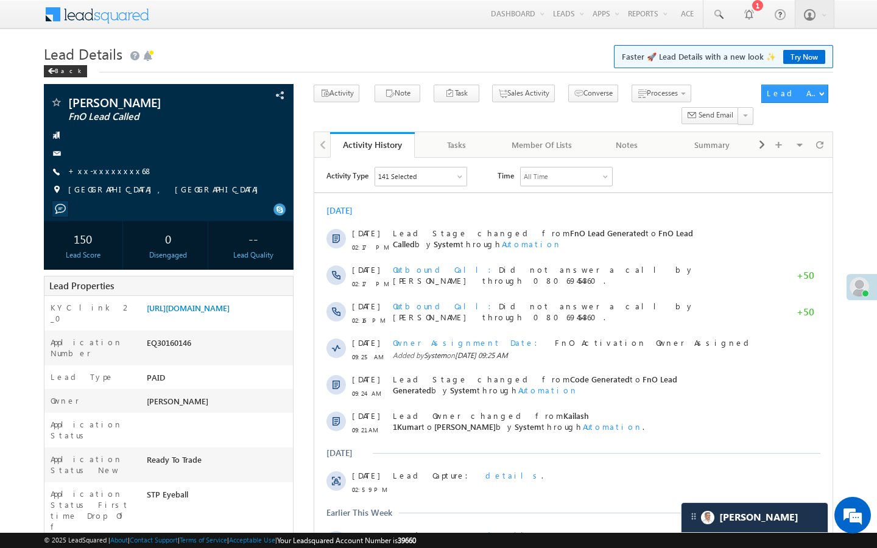
scroll to position [5808, 0]
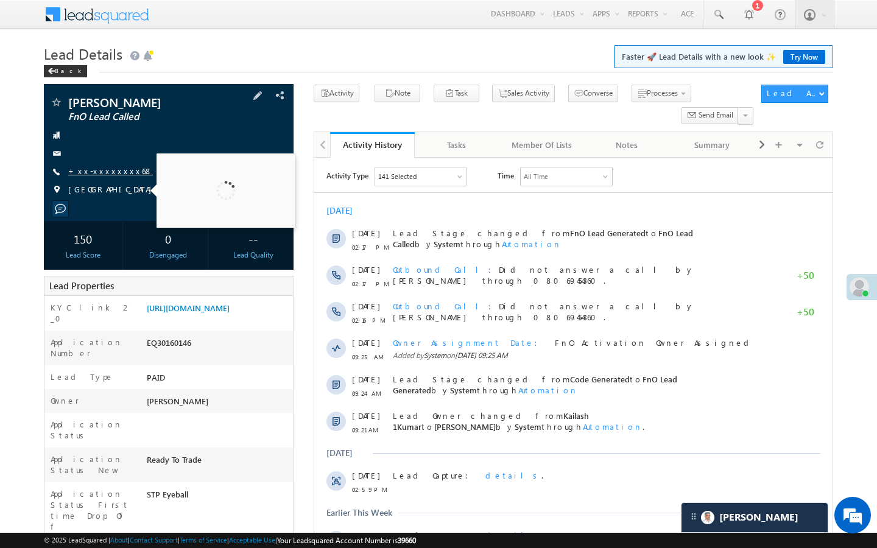
click at [104, 172] on link "+xx-xxxxxxxx68" at bounding box center [110, 171] width 85 height 10
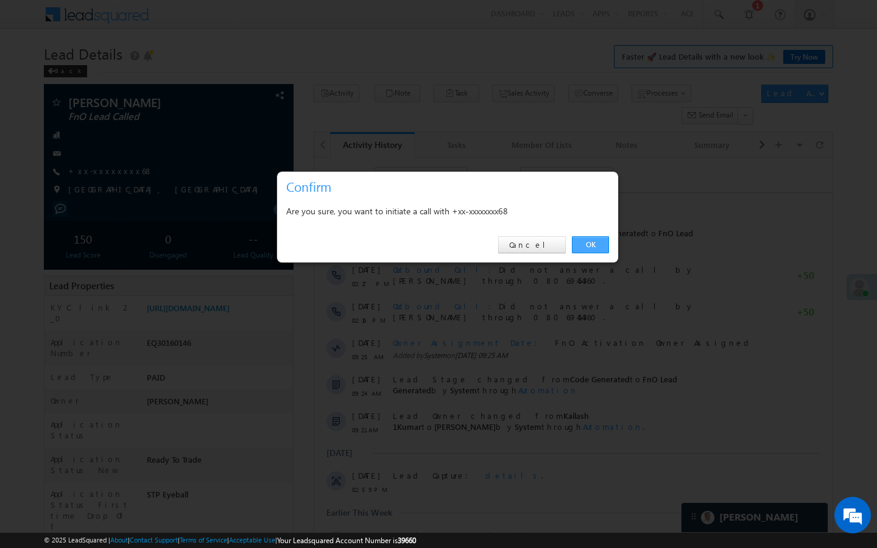
click at [591, 248] on link "OK" at bounding box center [590, 244] width 37 height 17
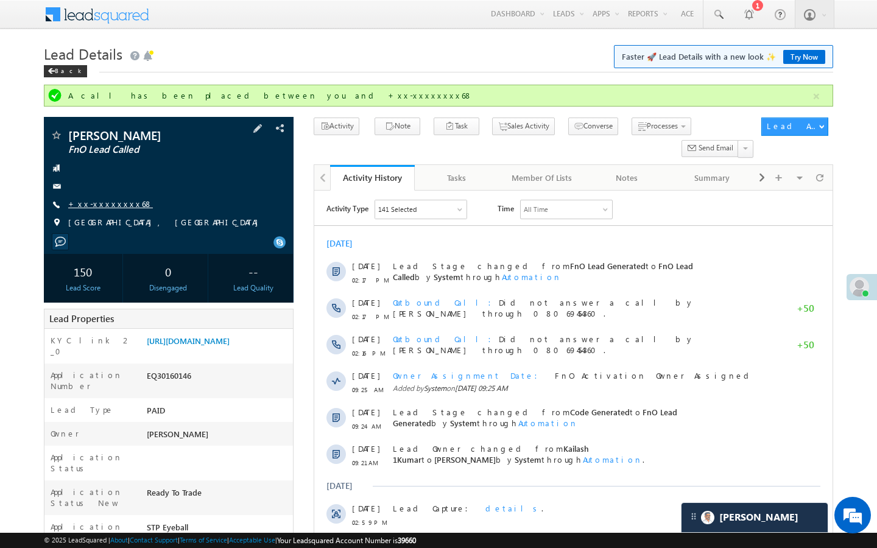
click at [100, 204] on link "+xx-xxxxxxxx68" at bounding box center [110, 204] width 85 height 10
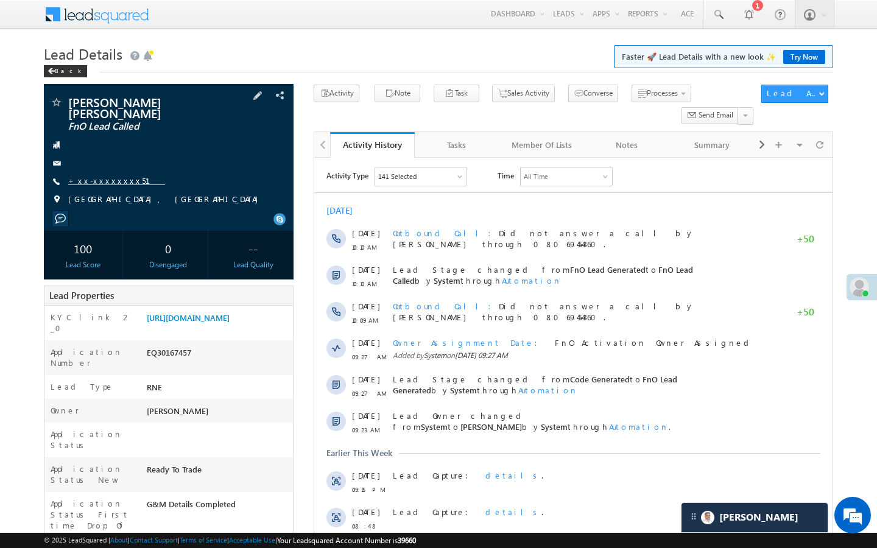
click at [107, 175] on link "+xx-xxxxxxxx51" at bounding box center [116, 180] width 97 height 10
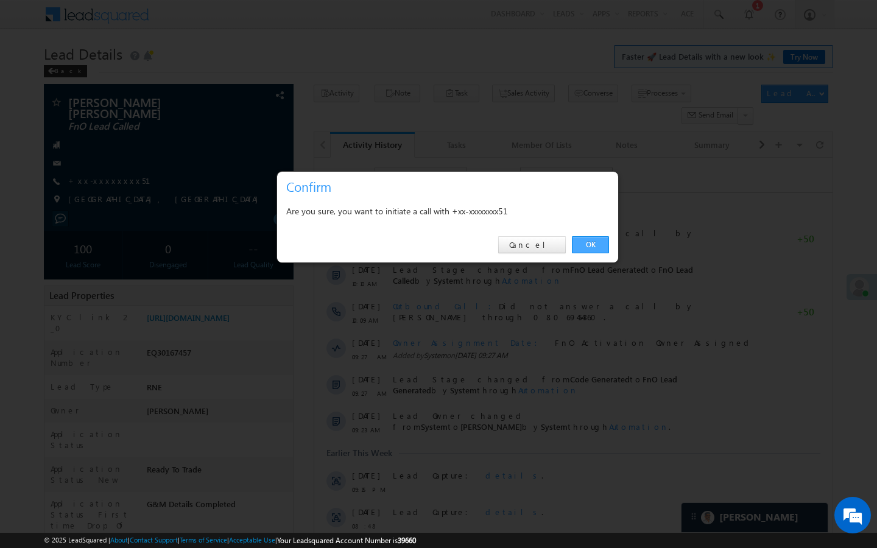
click at [597, 247] on link "OK" at bounding box center [590, 244] width 37 height 17
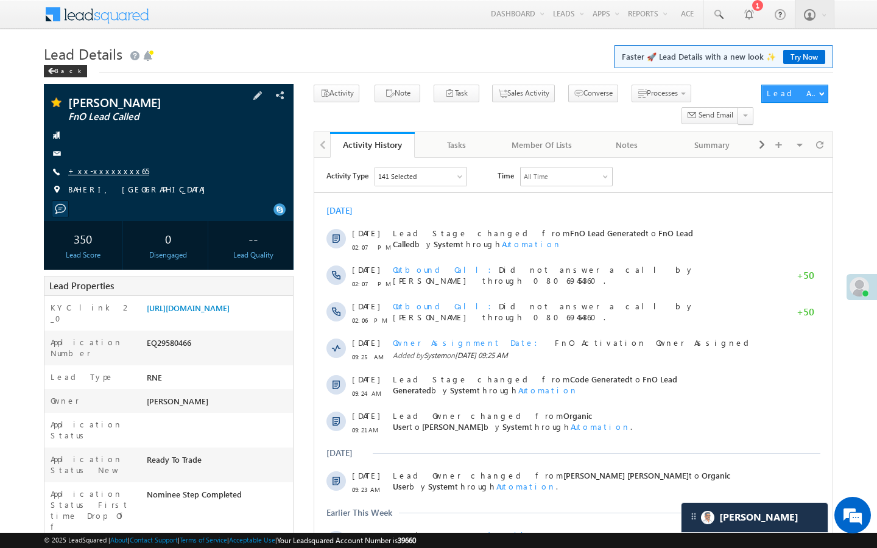
click at [111, 173] on link "+xx-xxxxxxxx65" at bounding box center [108, 171] width 81 height 10
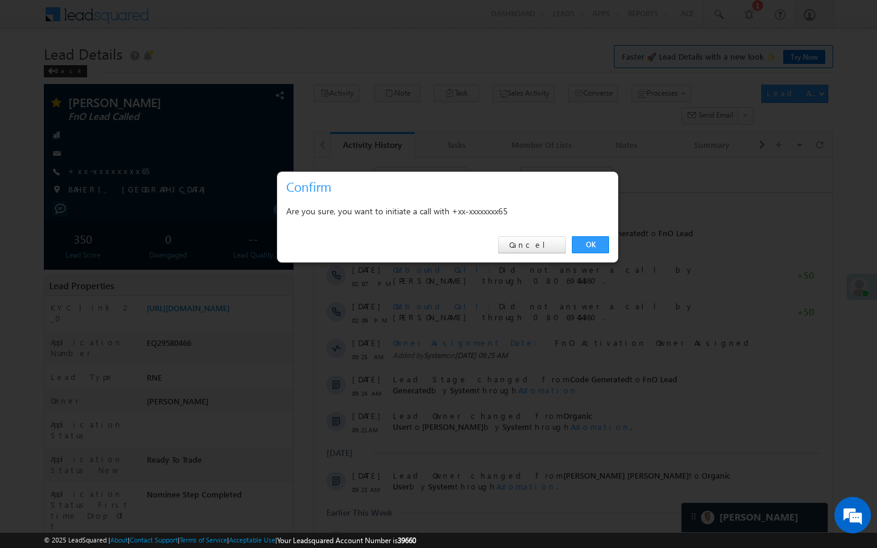
click at [586, 253] on div "OK Cancel" at bounding box center [447, 245] width 341 height 35
click at [587, 244] on link "OK" at bounding box center [590, 244] width 37 height 17
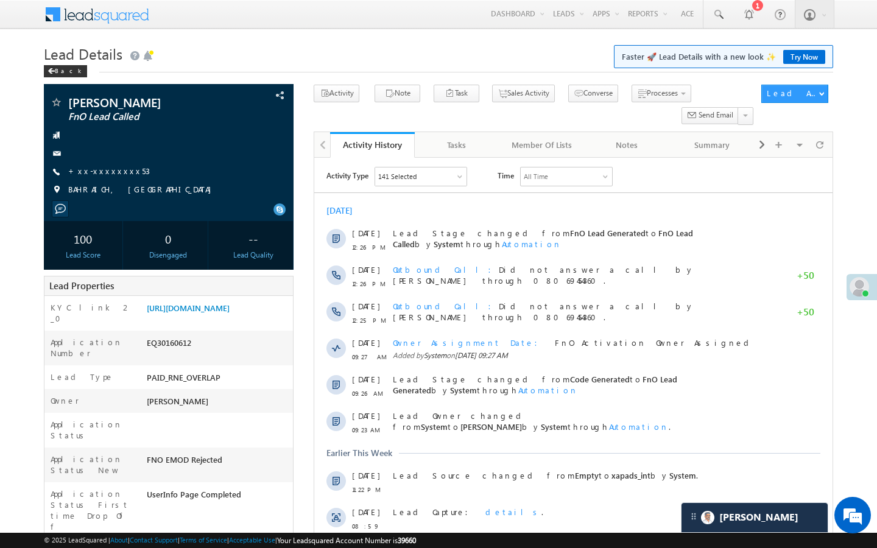
click at [102, 175] on link "+xx-xxxxxxxx53" at bounding box center [109, 171] width 82 height 10
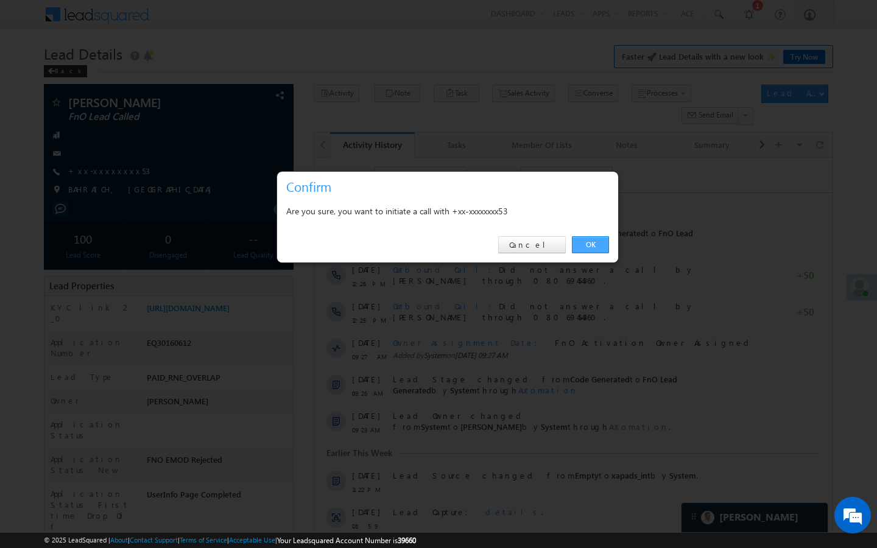
click at [598, 241] on link "OK" at bounding box center [590, 244] width 37 height 17
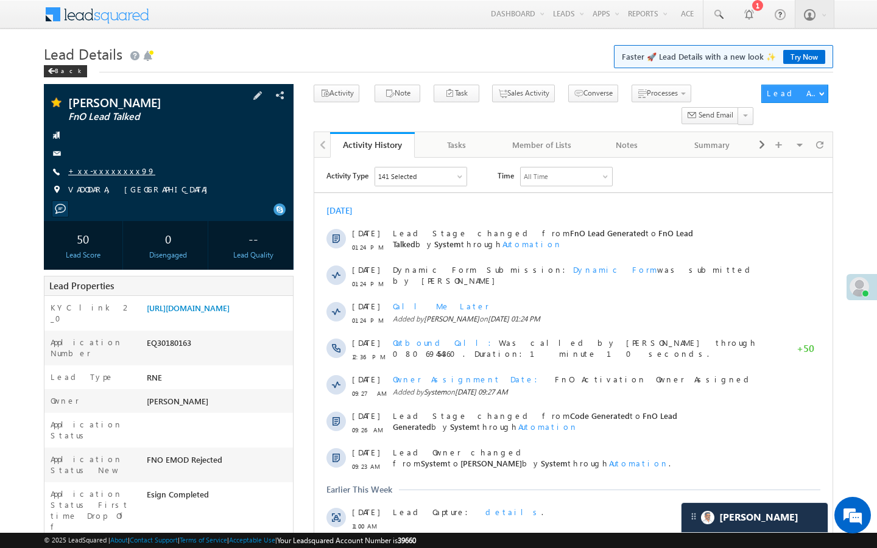
click at [108, 166] on link "+xx-xxxxxxxx99" at bounding box center [111, 171] width 87 height 10
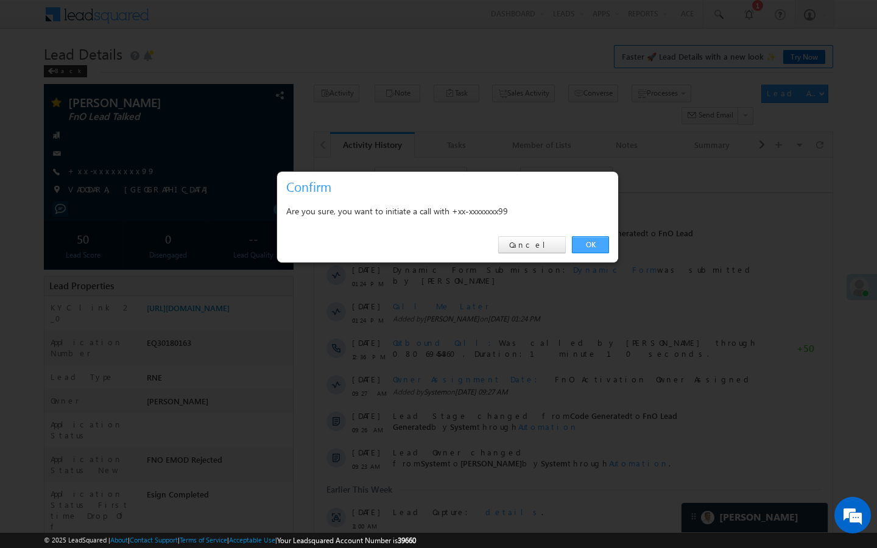
drag, startPoint x: 591, startPoint y: 241, endPoint x: 264, endPoint y: 22, distance: 394.2
click at [591, 241] on link "OK" at bounding box center [590, 244] width 37 height 17
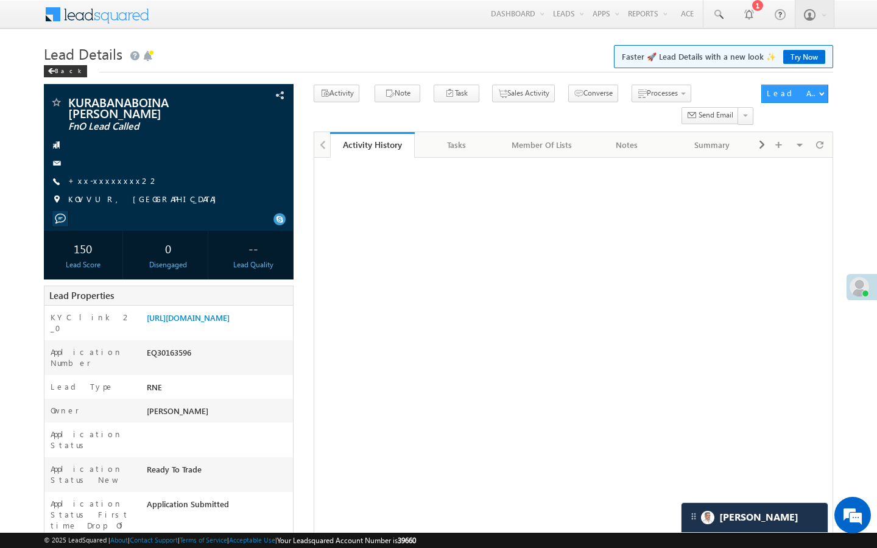
click at [102, 184] on link "+xx-xxxxxxxx22" at bounding box center [113, 180] width 91 height 10
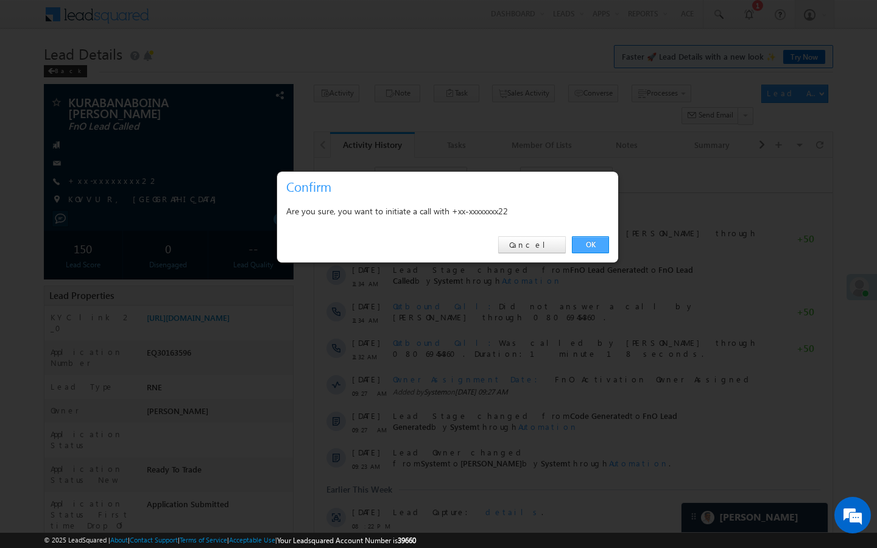
drag, startPoint x: 589, startPoint y: 244, endPoint x: 282, endPoint y: 33, distance: 373.1
click at [589, 244] on link "OK" at bounding box center [590, 244] width 37 height 17
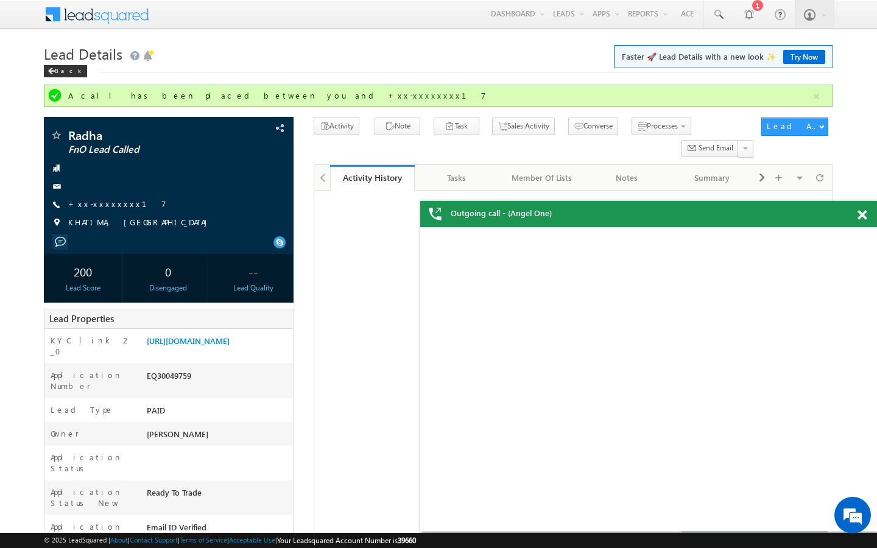
click at [108, 202] on link "+xx-xxxxxxxx17" at bounding box center [117, 204] width 98 height 10
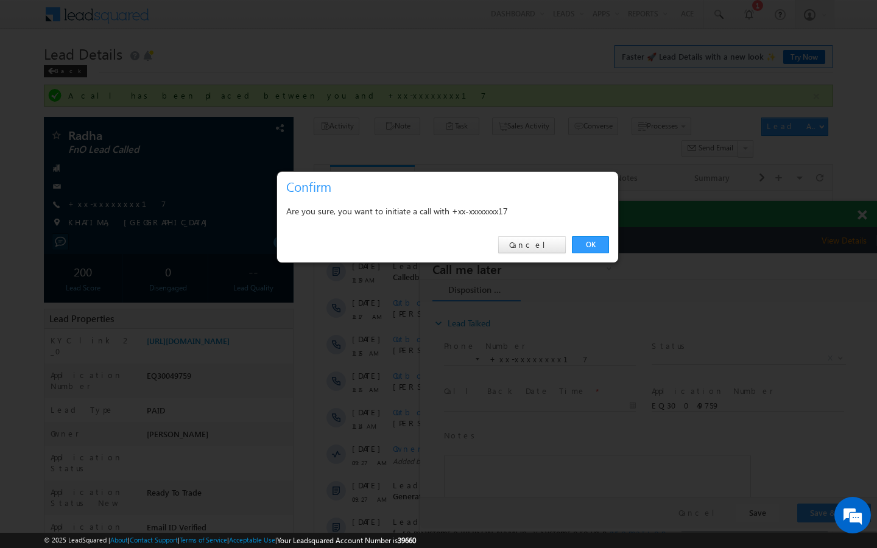
click at [602, 256] on div "OK Cancel" at bounding box center [447, 245] width 341 height 35
click at [593, 238] on link "OK" at bounding box center [590, 244] width 37 height 17
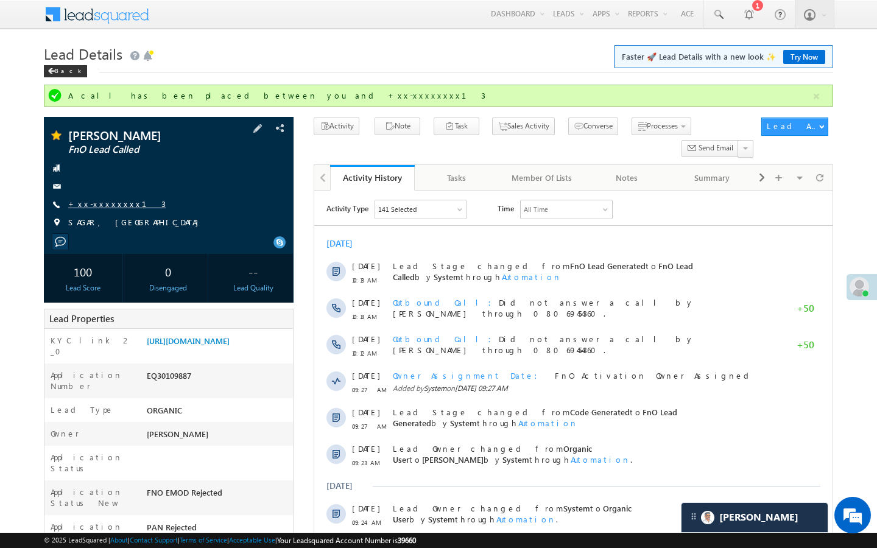
click at [102, 209] on link "+xx-xxxxxxxx13" at bounding box center [116, 204] width 97 height 10
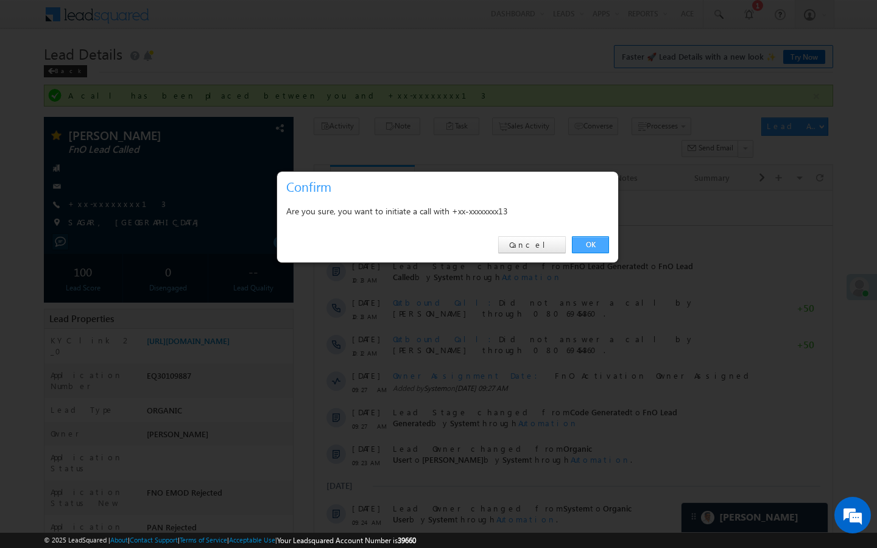
click at [600, 248] on link "OK" at bounding box center [590, 244] width 37 height 17
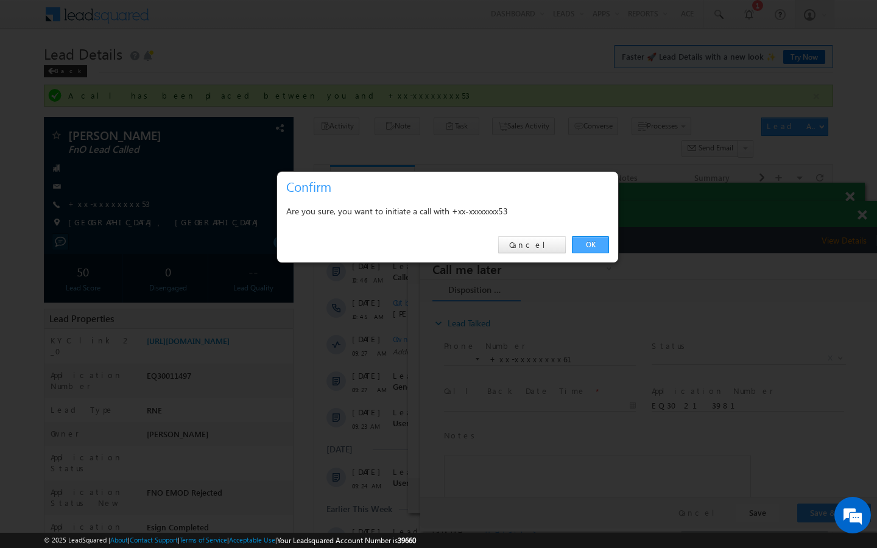
click at [589, 244] on link "OK" at bounding box center [590, 244] width 37 height 17
